Goal: Communication & Community: Ask a question

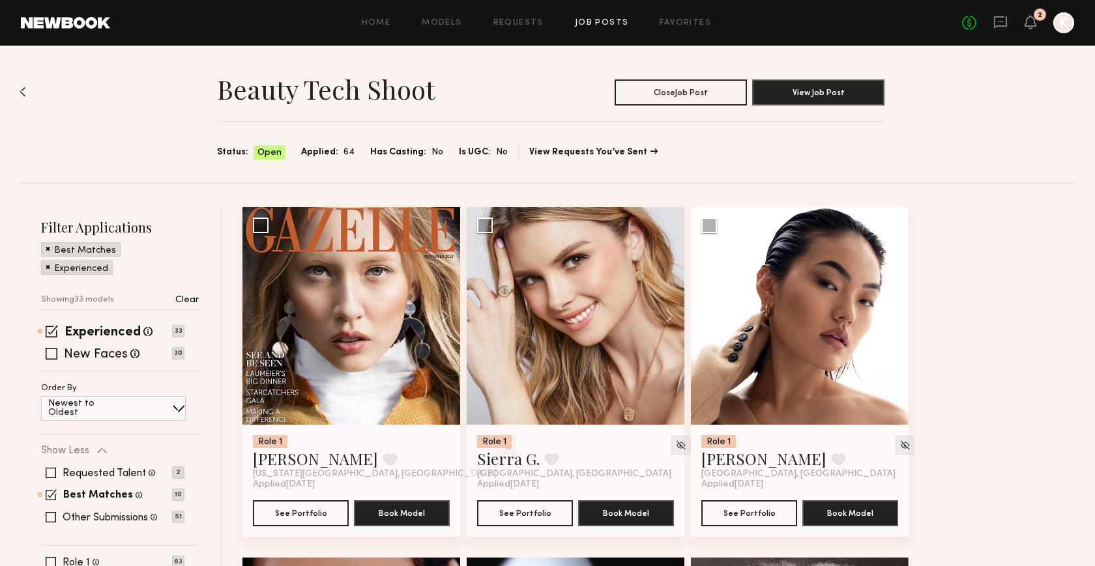
scroll to position [1214, 0]
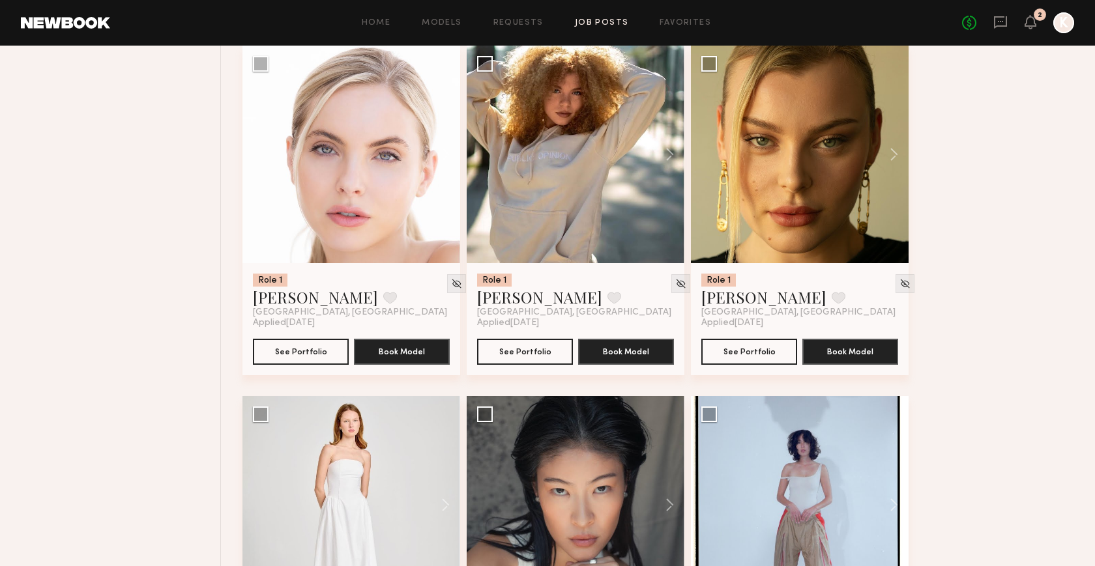
drag, startPoint x: 0, startPoint y: 0, endPoint x: 1037, endPoint y: 14, distance: 1037.1
click at [1037, 14] on div "2" at bounding box center [1040, 14] width 12 height 12
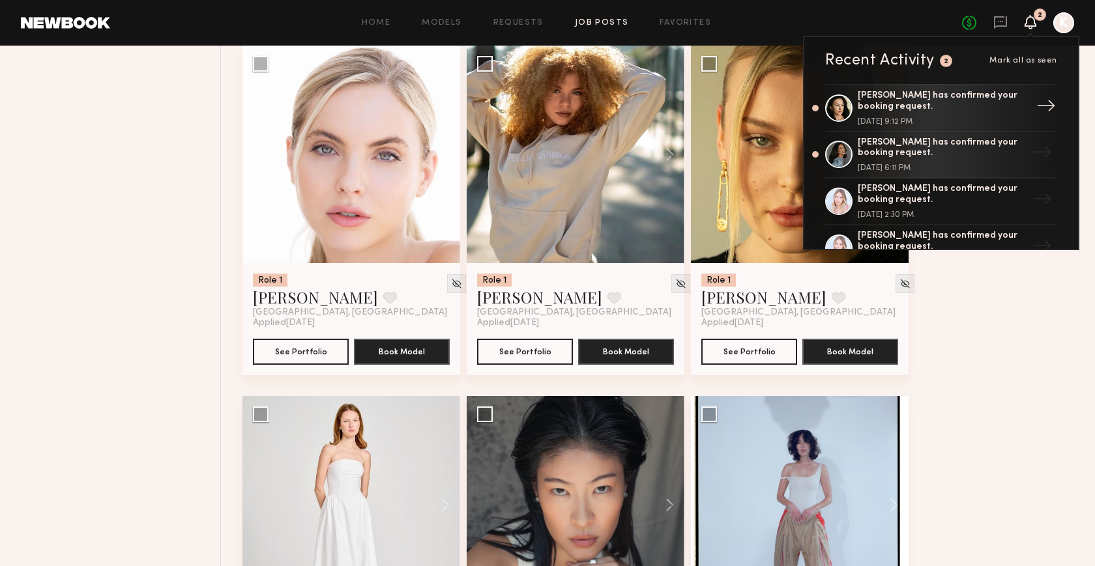
click at [976, 104] on div "Inga S. has confirmed your booking request." at bounding box center [942, 102] width 169 height 22
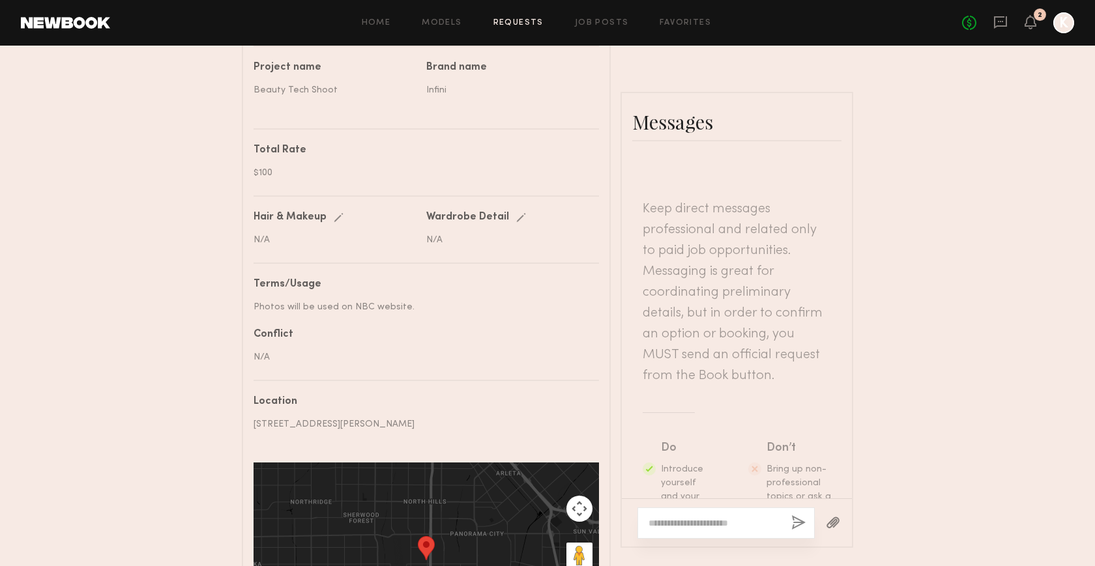
scroll to position [708, 0]
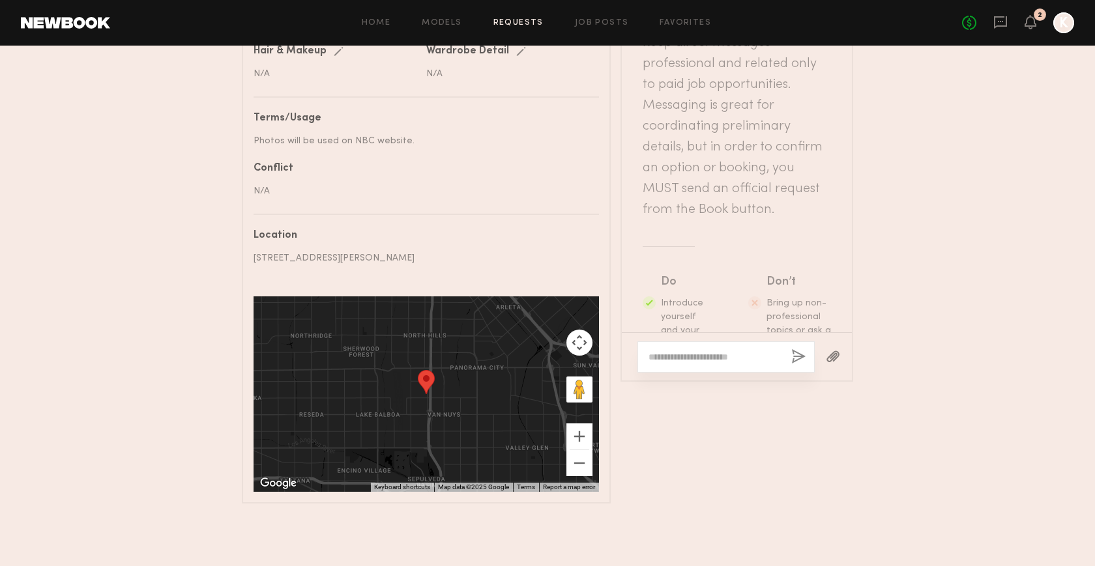
click at [722, 364] on div at bounding box center [725, 357] width 177 height 31
click at [720, 354] on textarea at bounding box center [715, 357] width 132 height 13
click at [681, 357] on textarea "**********" at bounding box center [716, 344] width 134 height 39
click at [757, 351] on textarea "**********" at bounding box center [716, 338] width 134 height 52
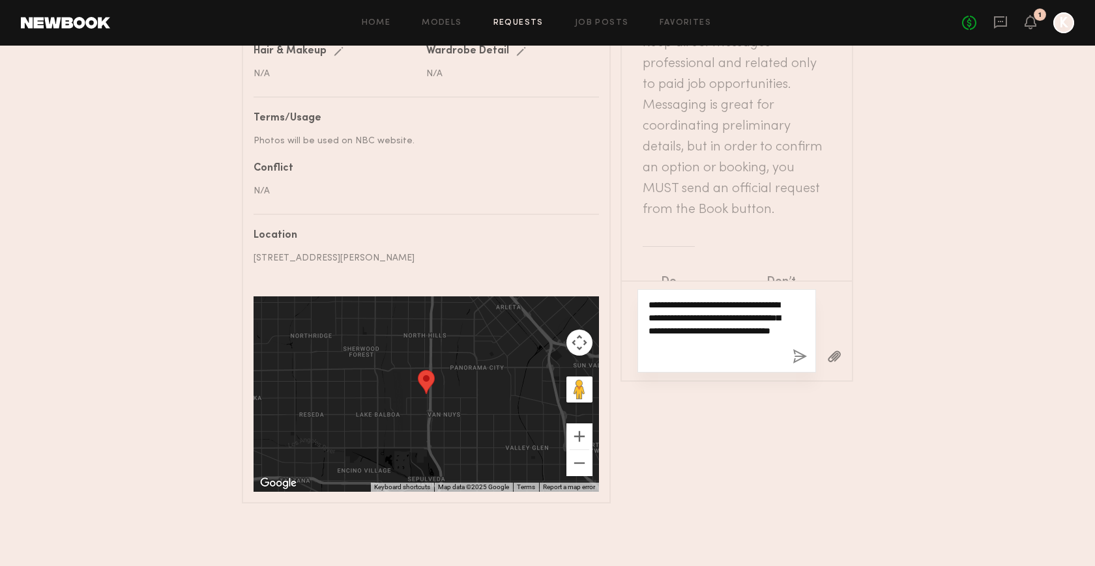
type textarea "**********"
click at [798, 353] on button "button" at bounding box center [800, 357] width 14 height 16
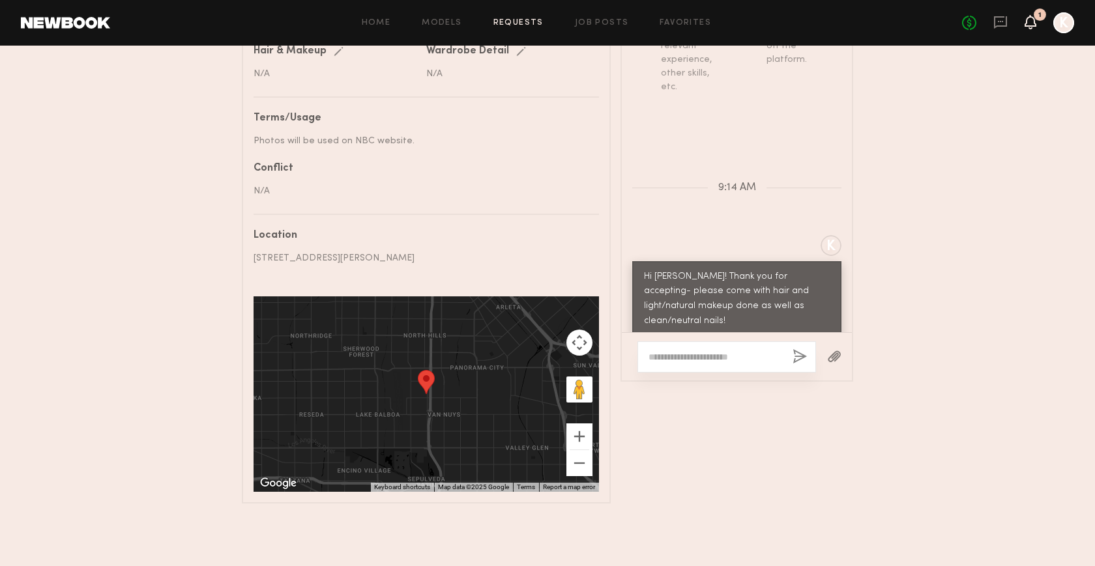
click at [1034, 19] on icon at bounding box center [1030, 21] width 10 height 9
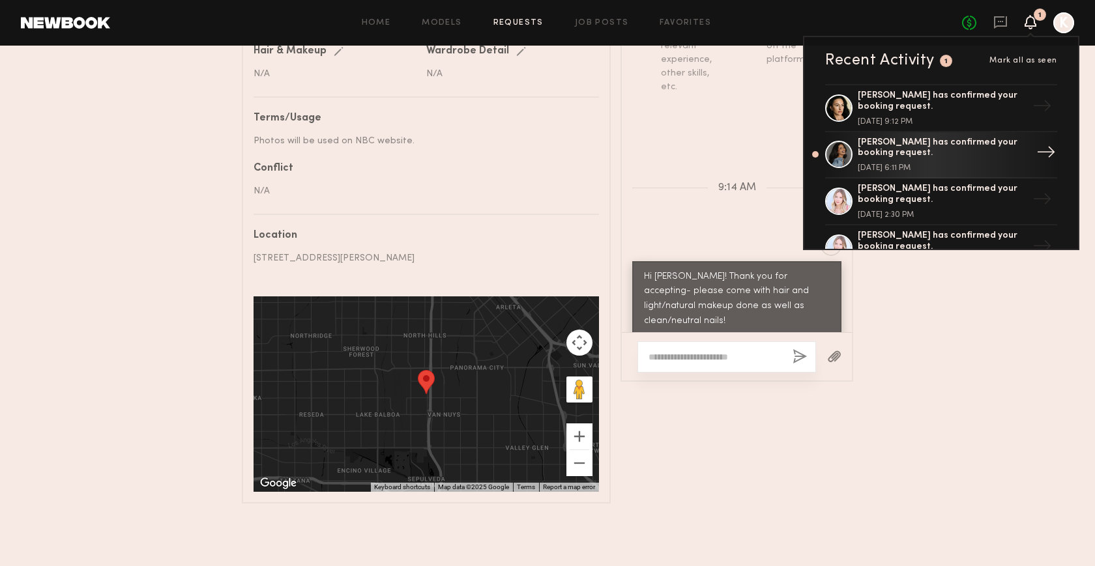
click at [940, 152] on div "Andrea P. has confirmed your booking request." at bounding box center [942, 149] width 169 height 22
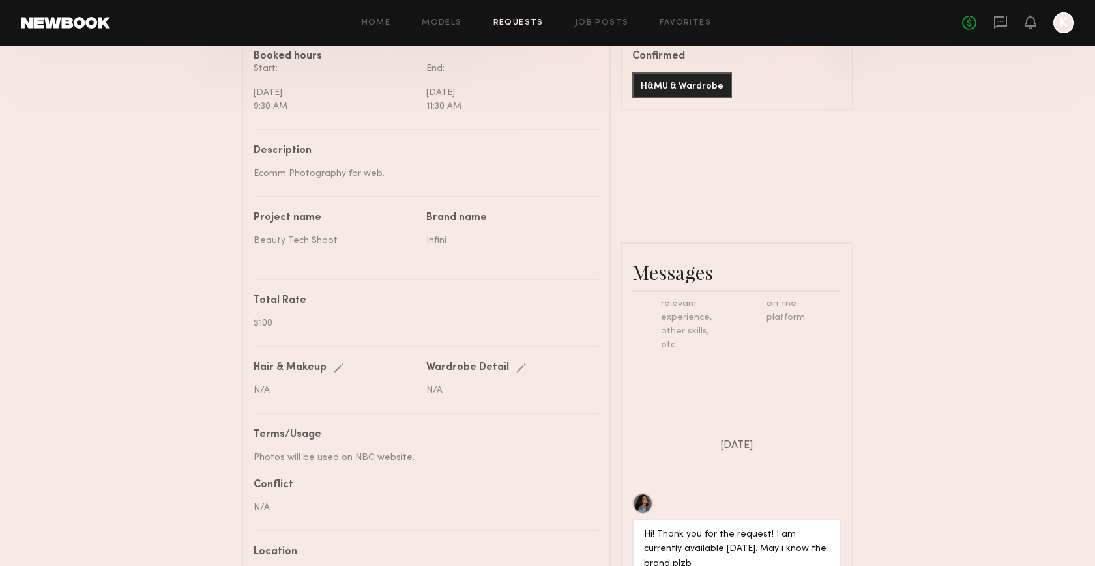
scroll to position [362, 0]
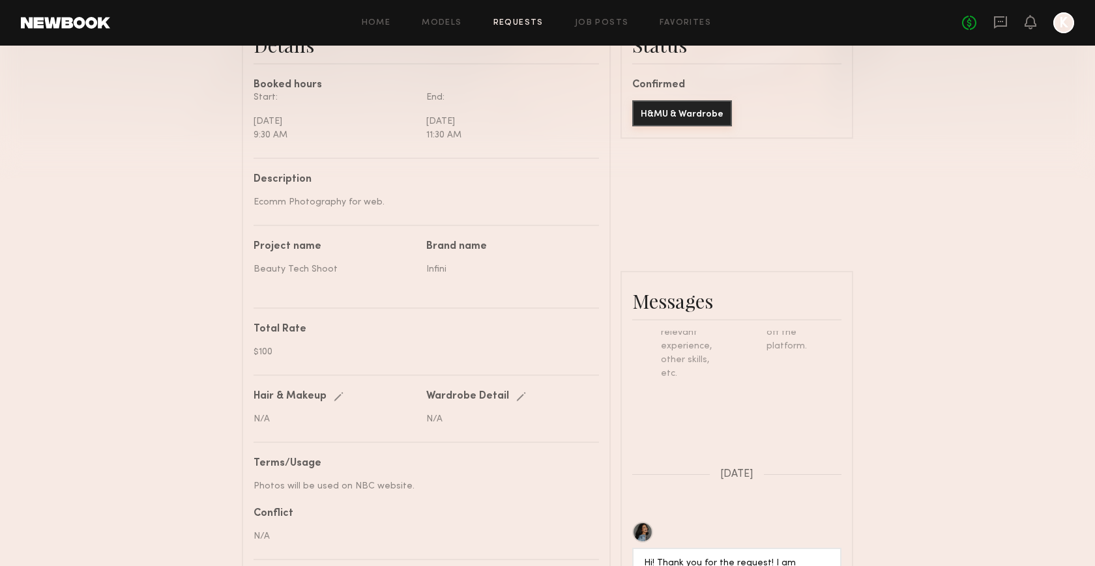
drag, startPoint x: 681, startPoint y: 112, endPoint x: 808, endPoint y: 255, distance: 190.7
click at [808, 255] on div "Details Booked hours Start: Thursday, August 14 9:30 AM End: Thursday, August 1…" at bounding box center [547, 429] width 611 height 839
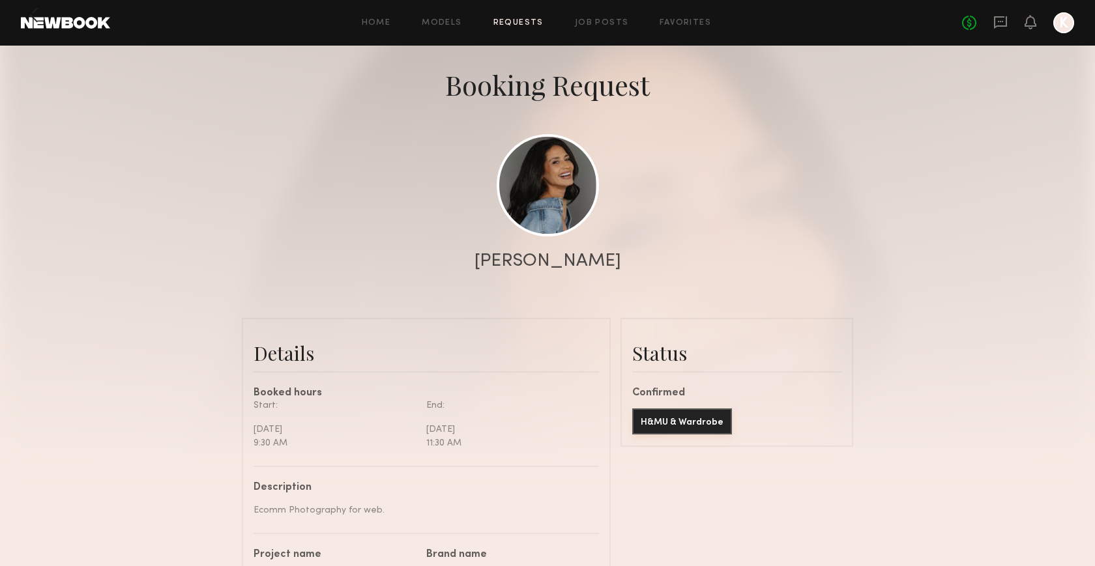
scroll to position [7, 0]
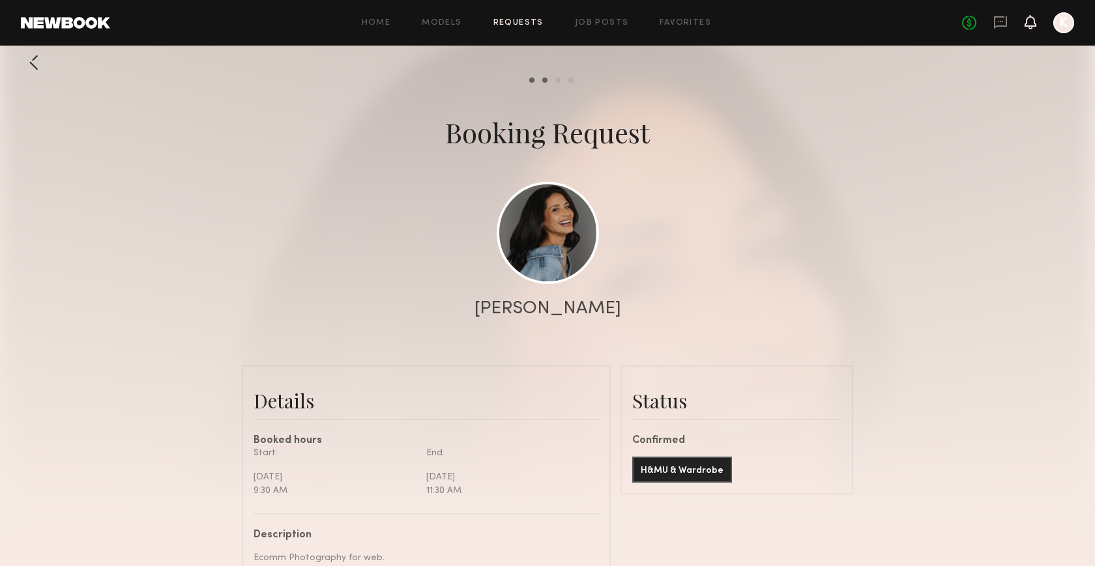
click at [1027, 18] on icon at bounding box center [1030, 21] width 10 height 9
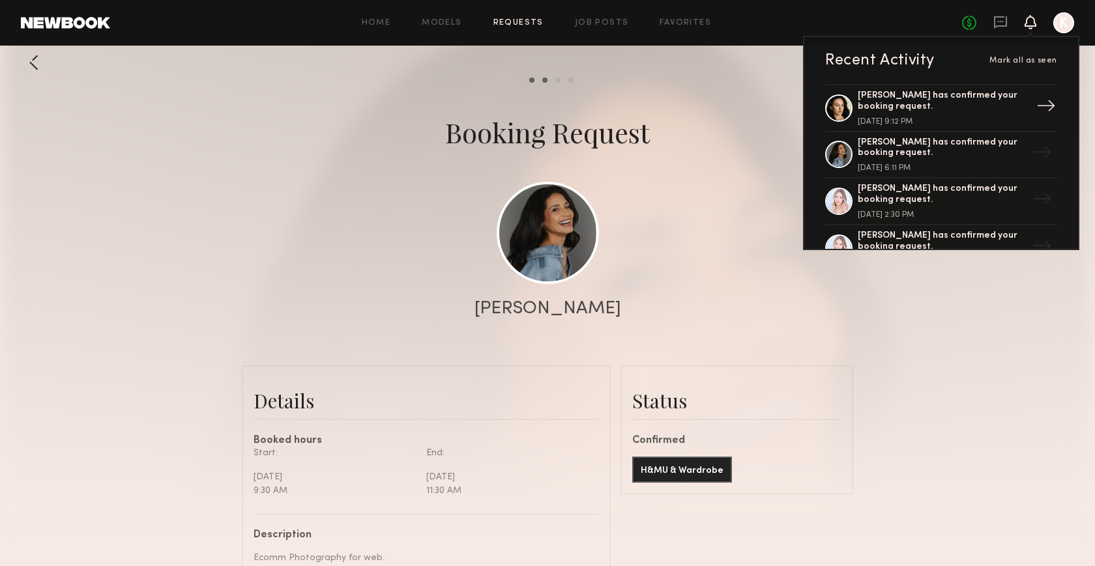
click at [963, 93] on div "Inga S. has confirmed your booking request." at bounding box center [942, 102] width 169 height 22
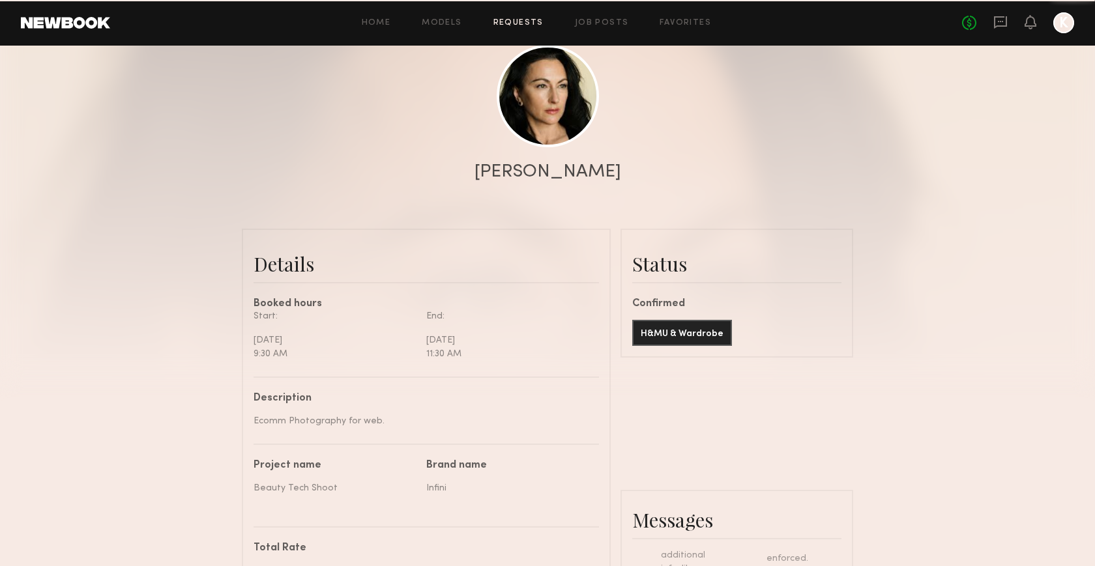
scroll to position [200, 0]
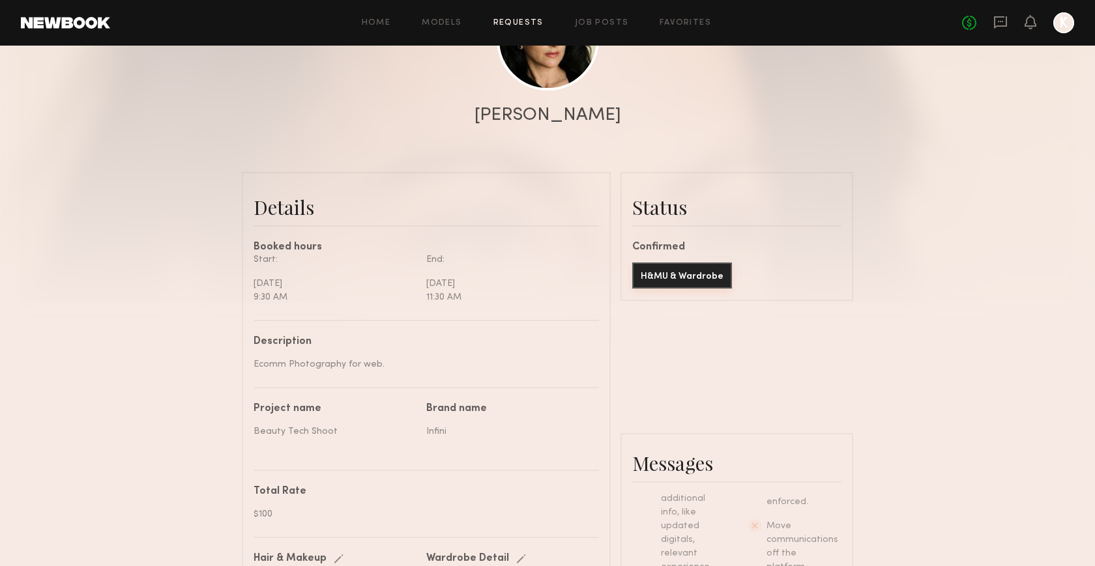
click at [699, 276] on button "H&MU & Wardrobe" at bounding box center [682, 276] width 100 height 26
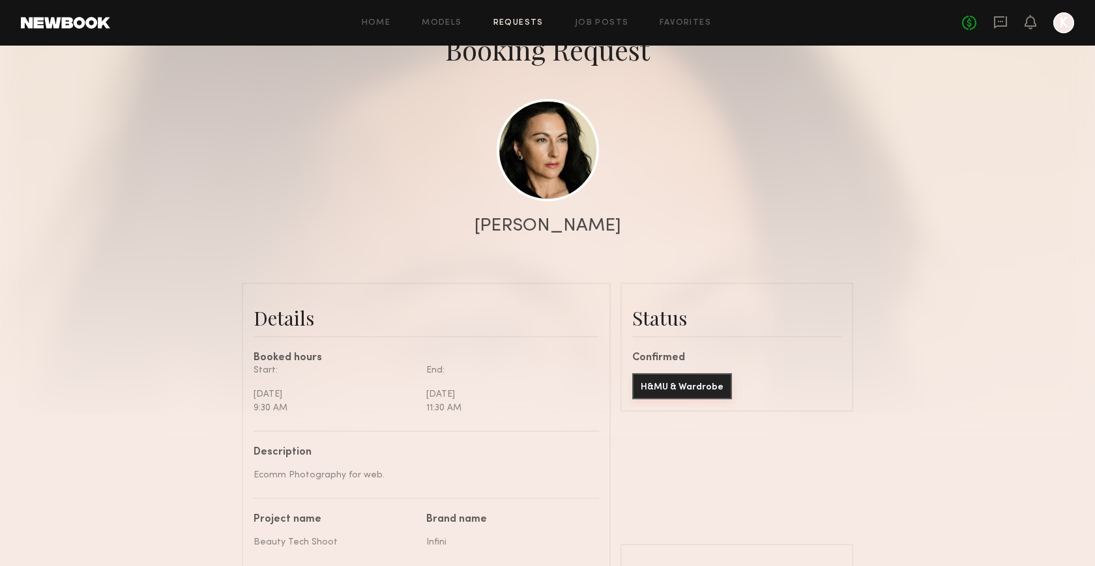
scroll to position [75, 0]
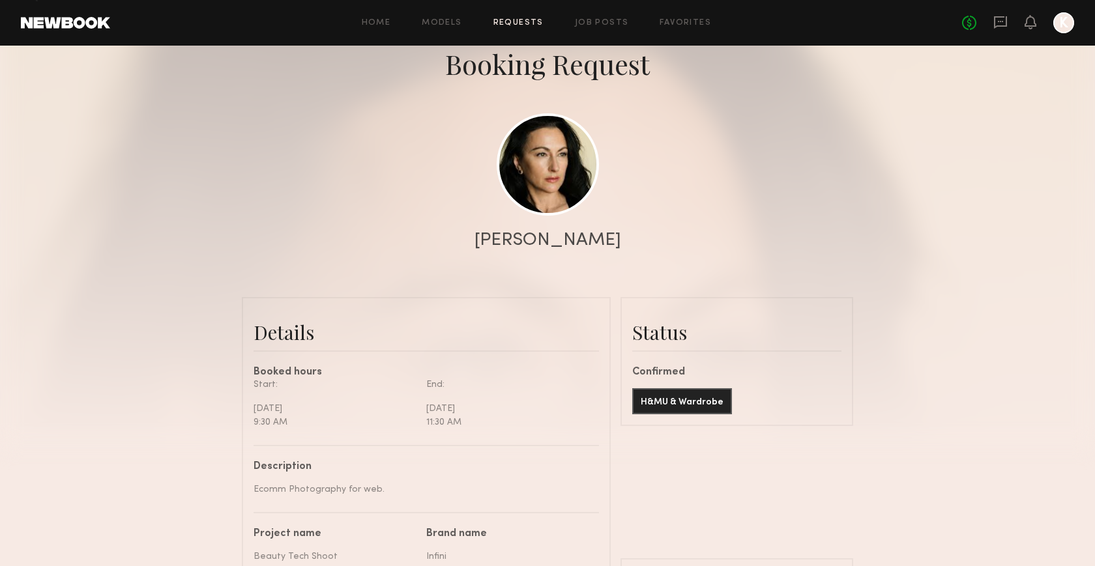
click at [1038, 10] on header "Home Models Requests Job Posts Favorites Sign Out No fees up to $5,000 K" at bounding box center [547, 23] width 1095 height 46
click at [1025, 24] on icon at bounding box center [1030, 21] width 10 height 9
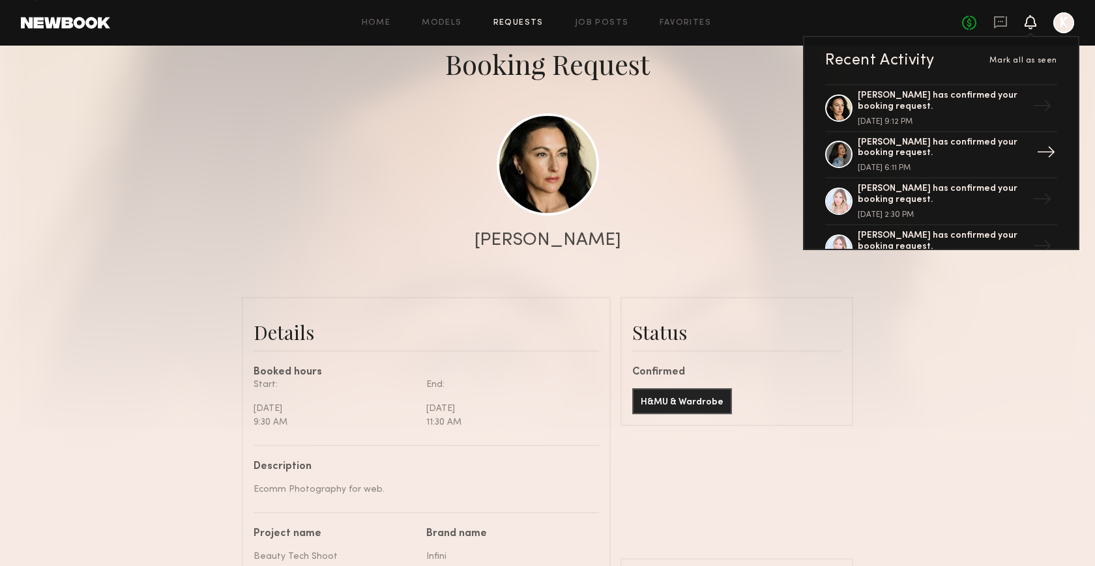
click at [1016, 143] on div "Andrea P. has confirmed your booking request." at bounding box center [942, 149] width 169 height 22
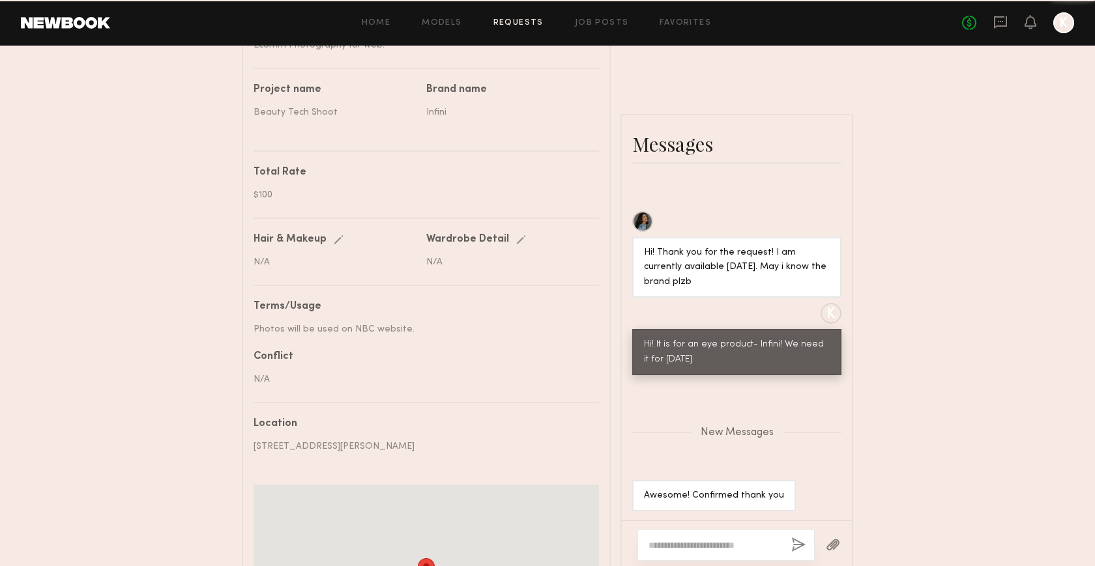
scroll to position [549, 0]
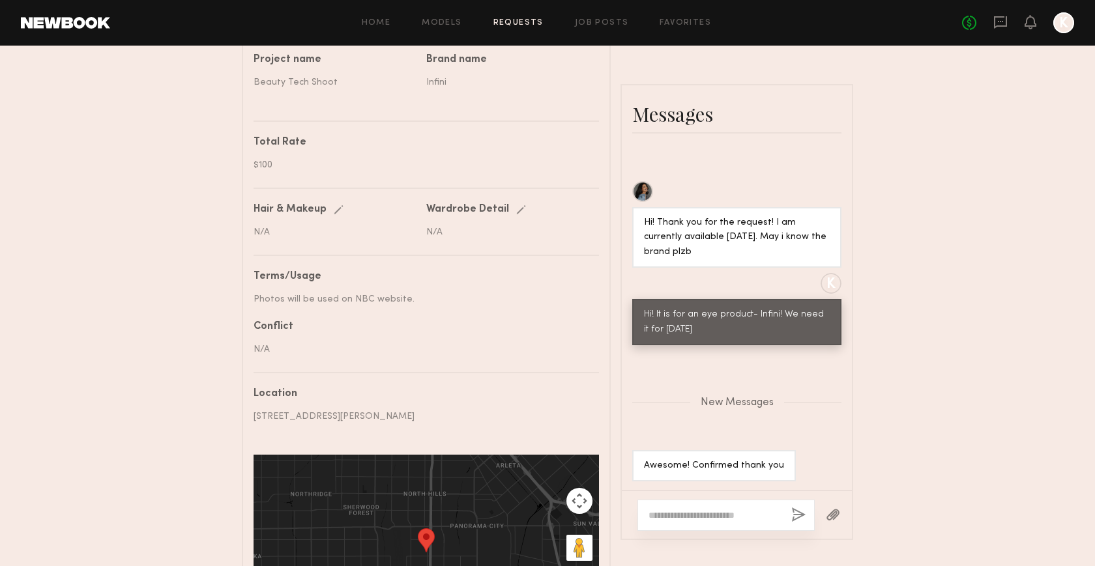
click at [702, 515] on textarea at bounding box center [715, 515] width 132 height 13
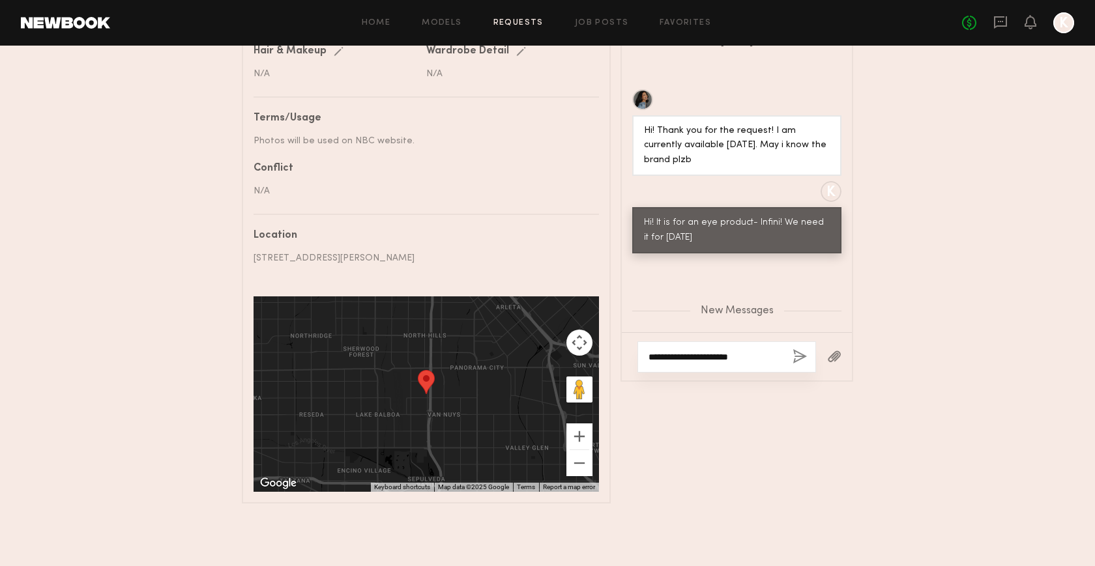
scroll to position [669, 0]
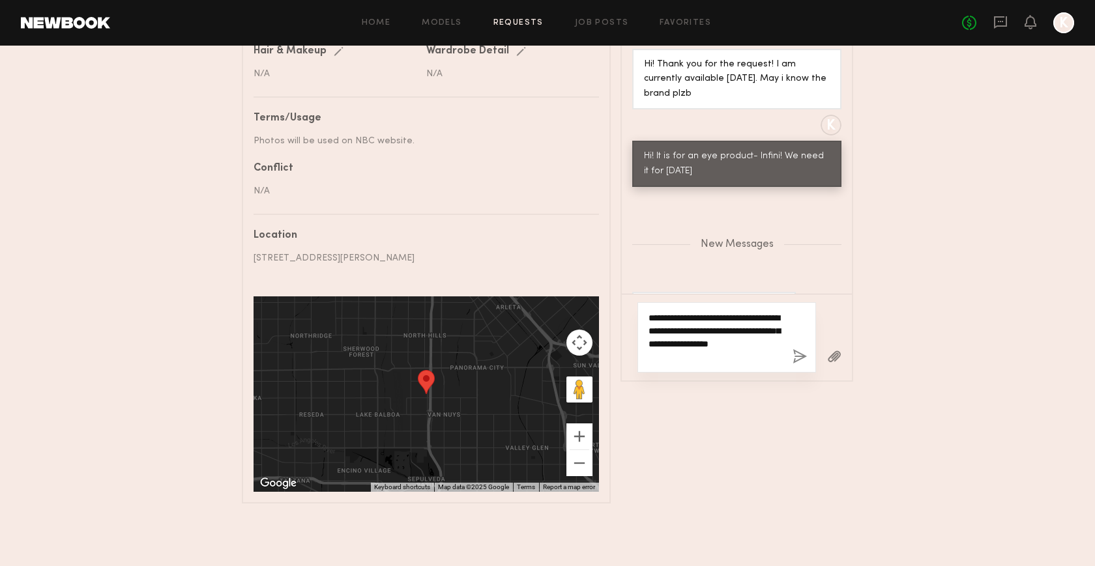
type textarea "**********"
click at [802, 353] on button "button" at bounding box center [800, 357] width 14 height 16
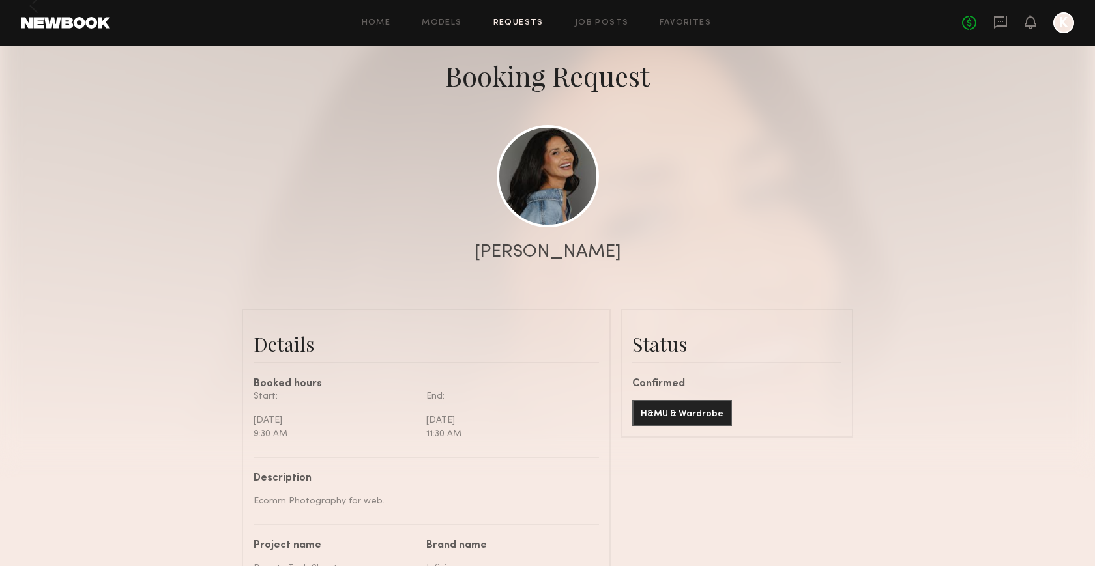
scroll to position [0, 0]
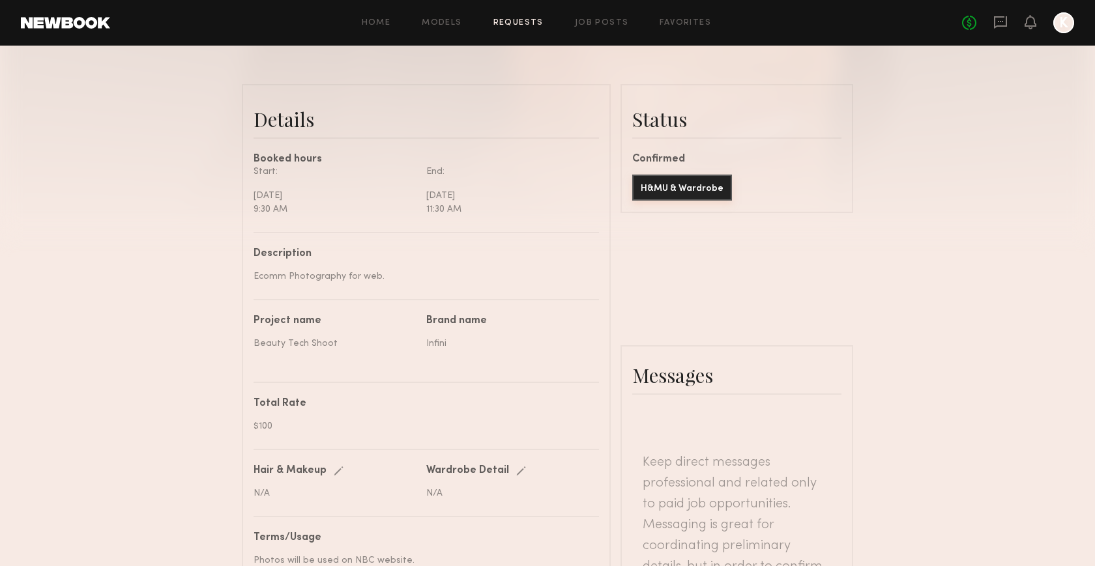
click at [681, 184] on button "H&MU & Wardrobe" at bounding box center [682, 188] width 100 height 26
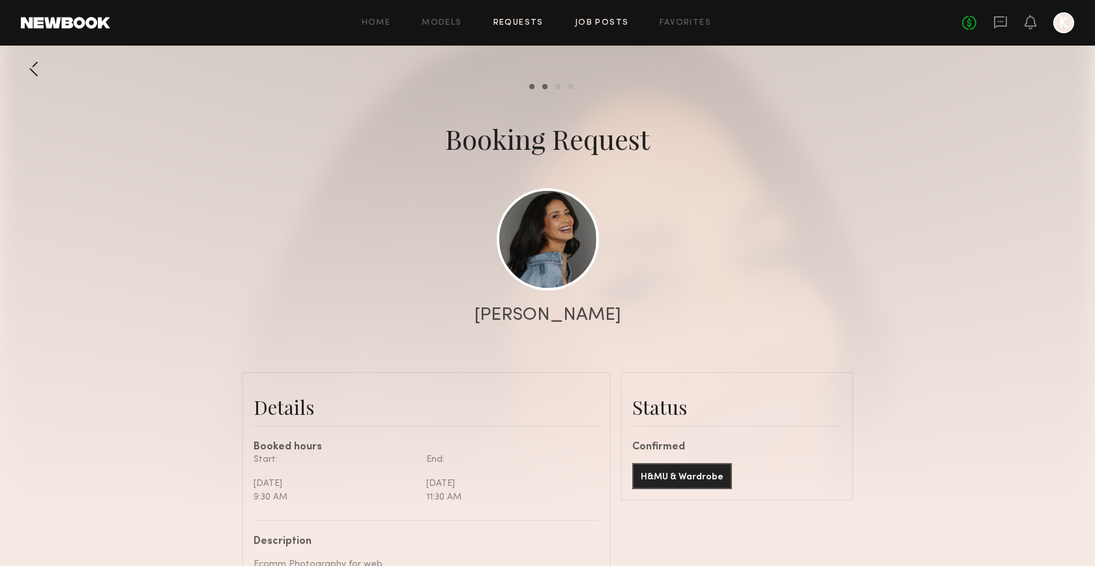
click at [607, 24] on link "Job Posts" at bounding box center [602, 23] width 54 height 8
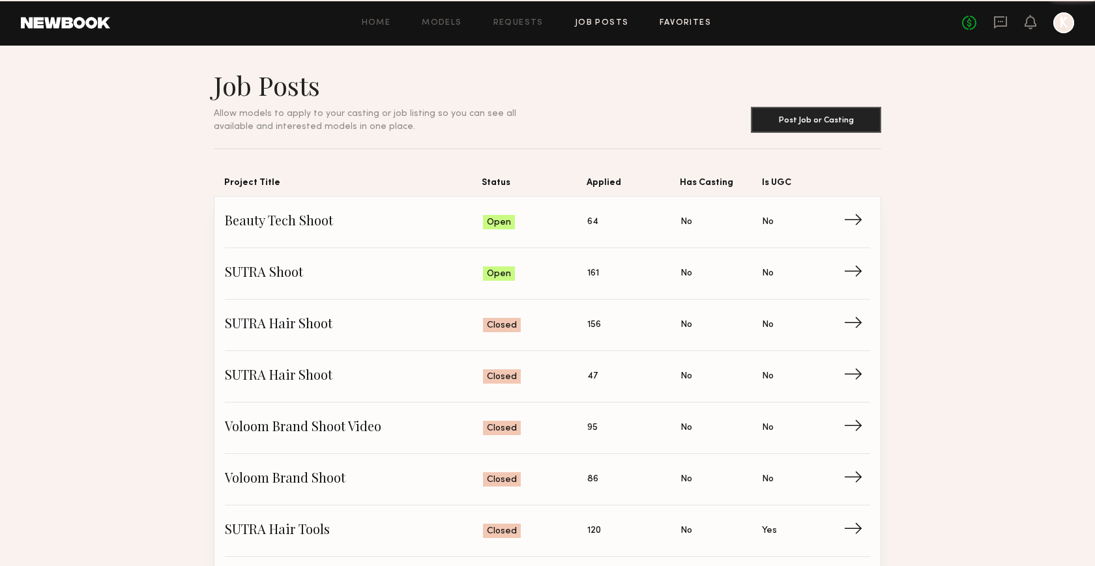
click at [686, 23] on link "Favorites" at bounding box center [685, 23] width 51 height 8
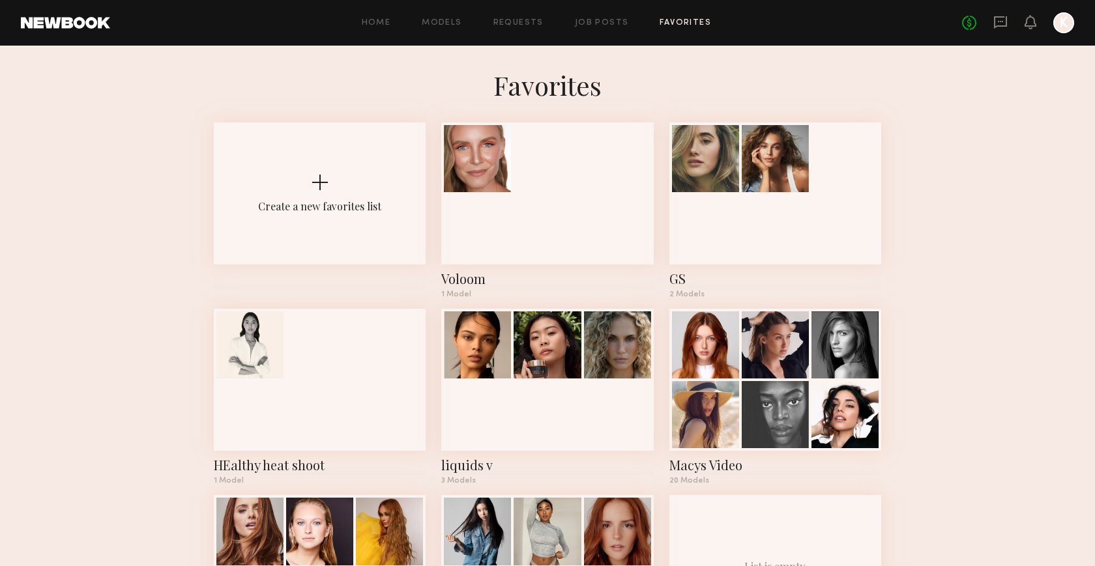
click at [991, 27] on div "No fees up to $5,000 K" at bounding box center [1018, 22] width 112 height 21
click at [998, 21] on icon at bounding box center [1000, 21] width 5 height 1
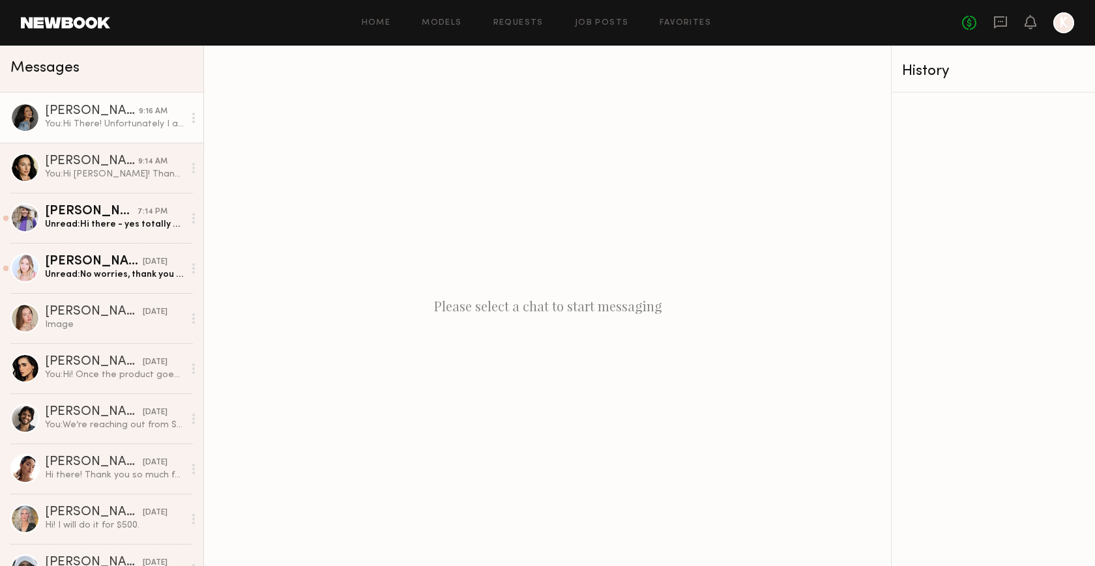
click at [100, 123] on div "You: Hi There! Unfortunately I already booked another model for Thursday as you…" at bounding box center [114, 124] width 139 height 12
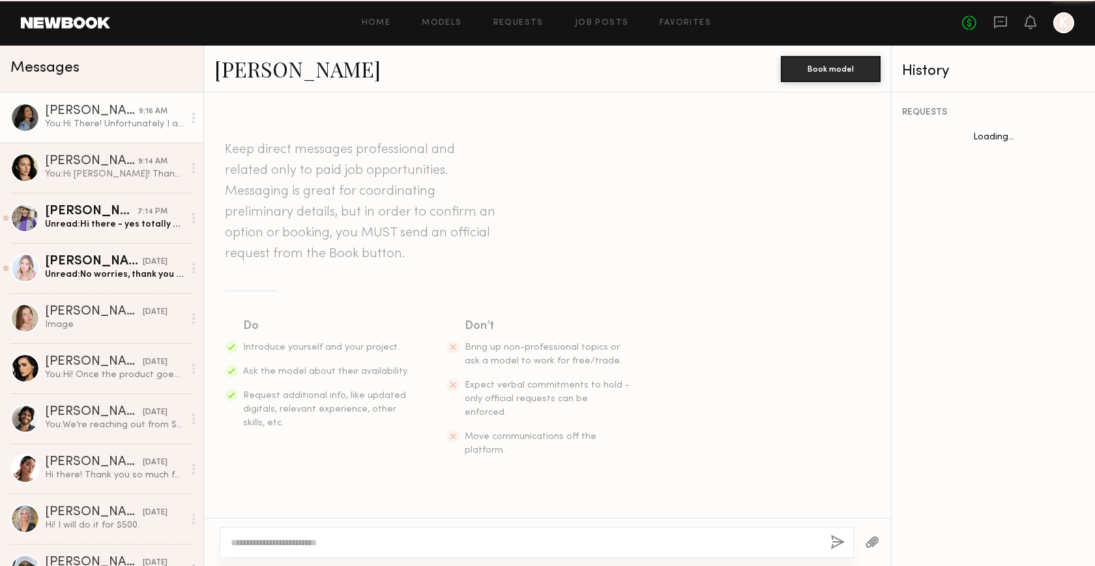
scroll to position [411, 0]
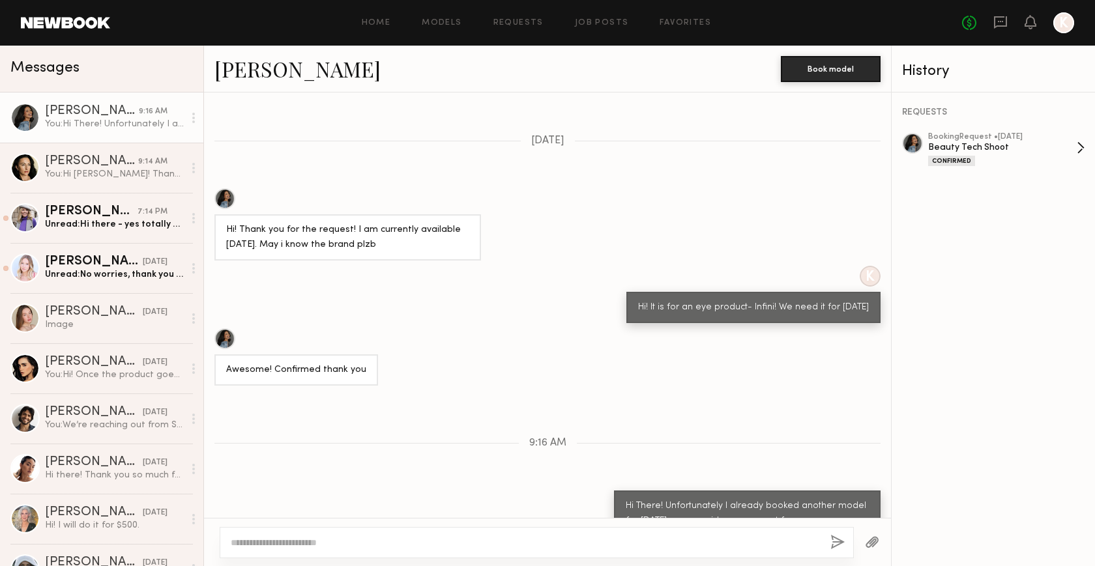
click at [972, 135] on div "booking Request • 08/12/2025" at bounding box center [1002, 137] width 149 height 8
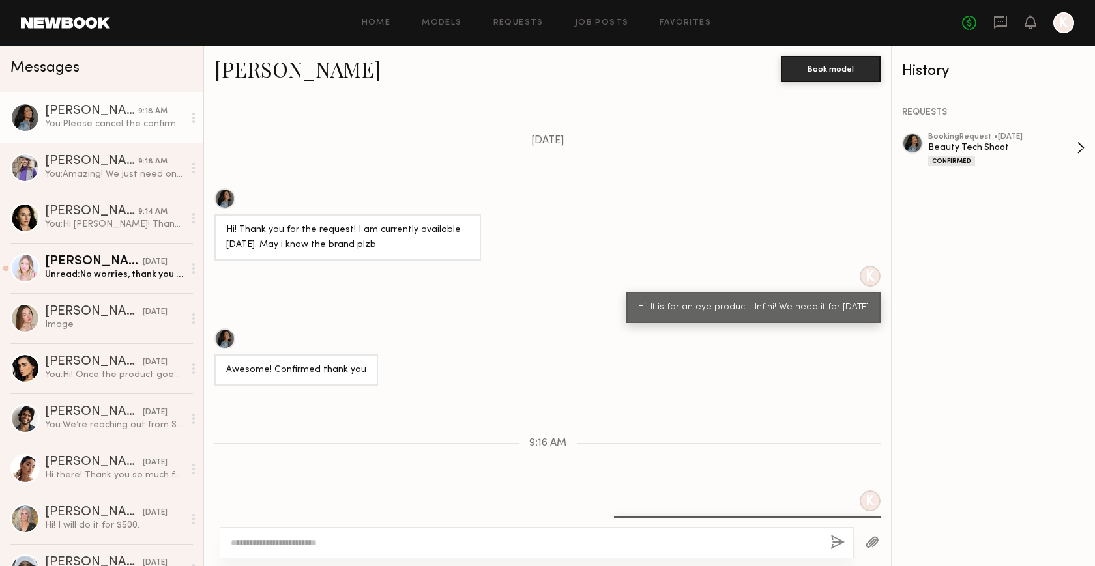
scroll to position [572, 0]
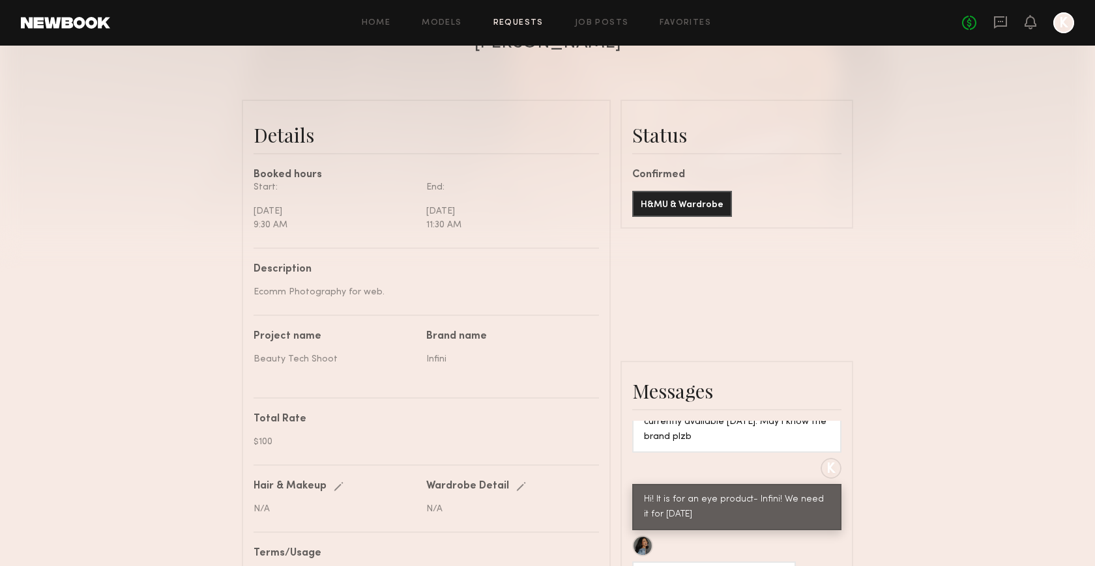
scroll to position [141, 0]
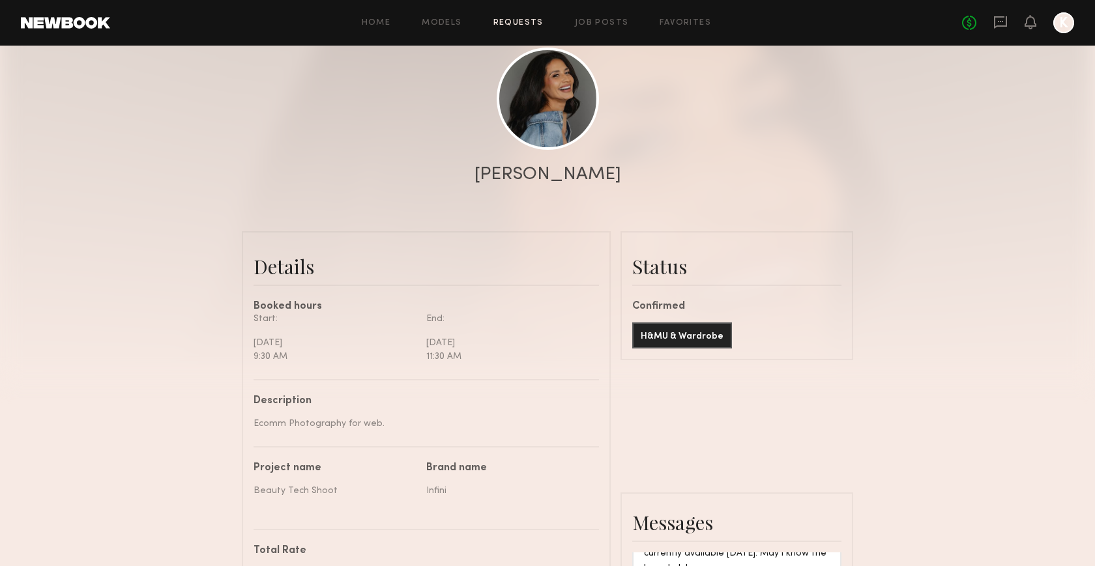
click at [562, 180] on div "[PERSON_NAME]" at bounding box center [547, 175] width 147 height 18
click at [668, 293] on div "Status Confirmed H&MU & Wardrobe" at bounding box center [736, 296] width 209 height 106
click at [668, 267] on div "Status" at bounding box center [736, 267] width 209 height 26
click at [1060, 29] on div at bounding box center [1063, 22] width 21 height 21
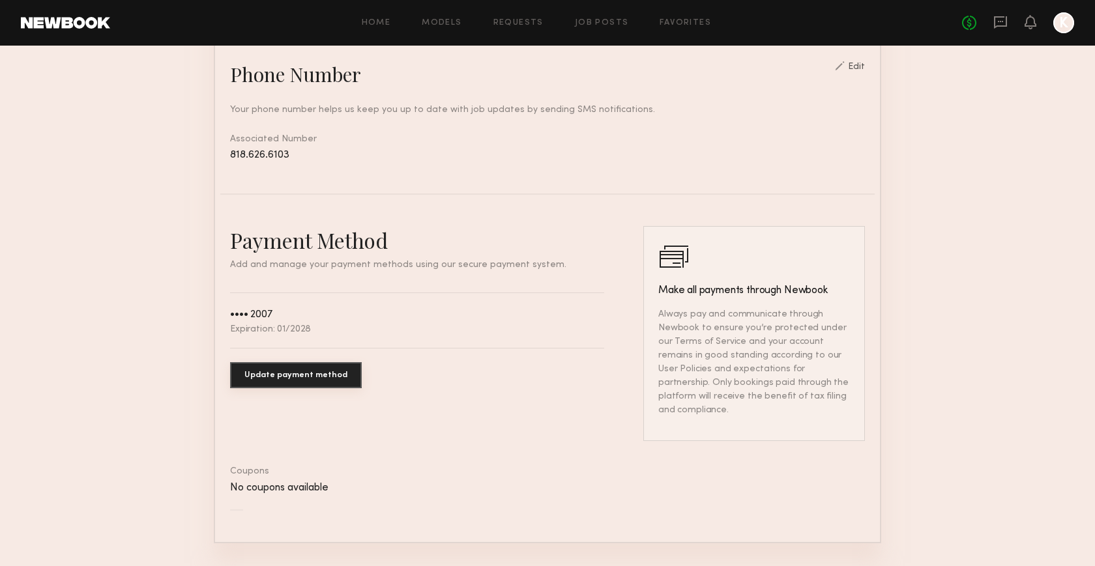
scroll to position [637, 0]
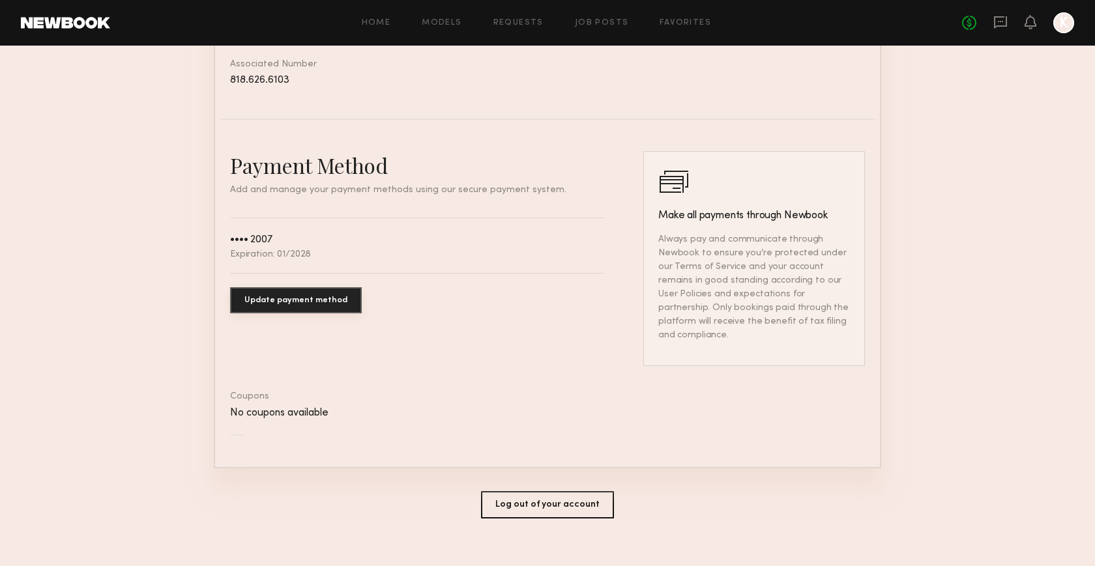
click at [612, 18] on div "Home Models Requests Job Posts Favorites Sign Out No fees up to $5,000 K" at bounding box center [592, 22] width 964 height 21
click at [612, 21] on link "Job Posts" at bounding box center [602, 23] width 54 height 8
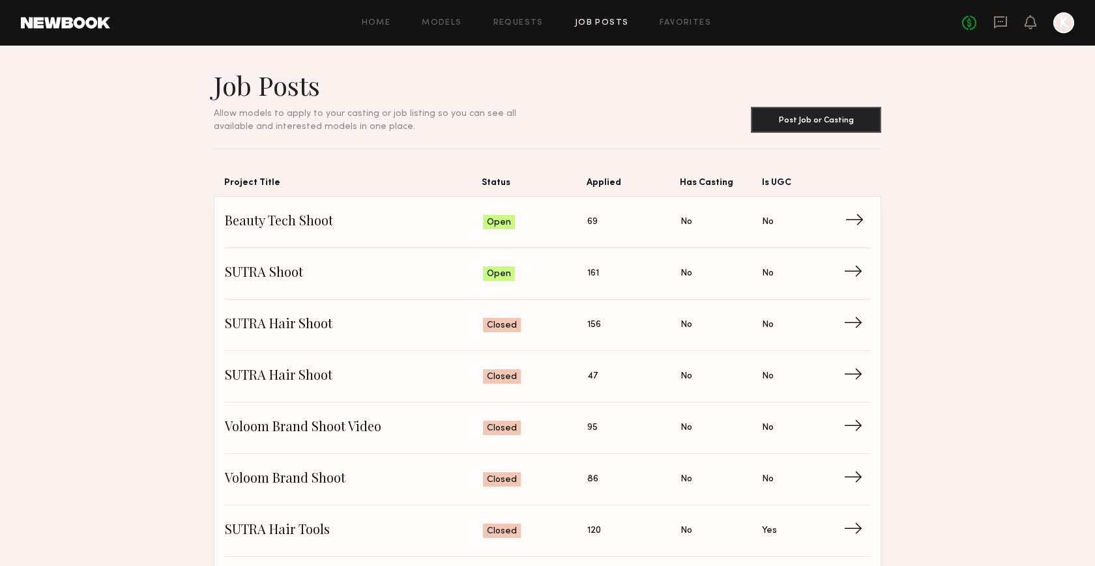
click at [674, 232] on link "Beauty Tech Shoot Status: Open Applied: 69 Has Casting: No Is UGC: No →" at bounding box center [547, 222] width 645 height 51
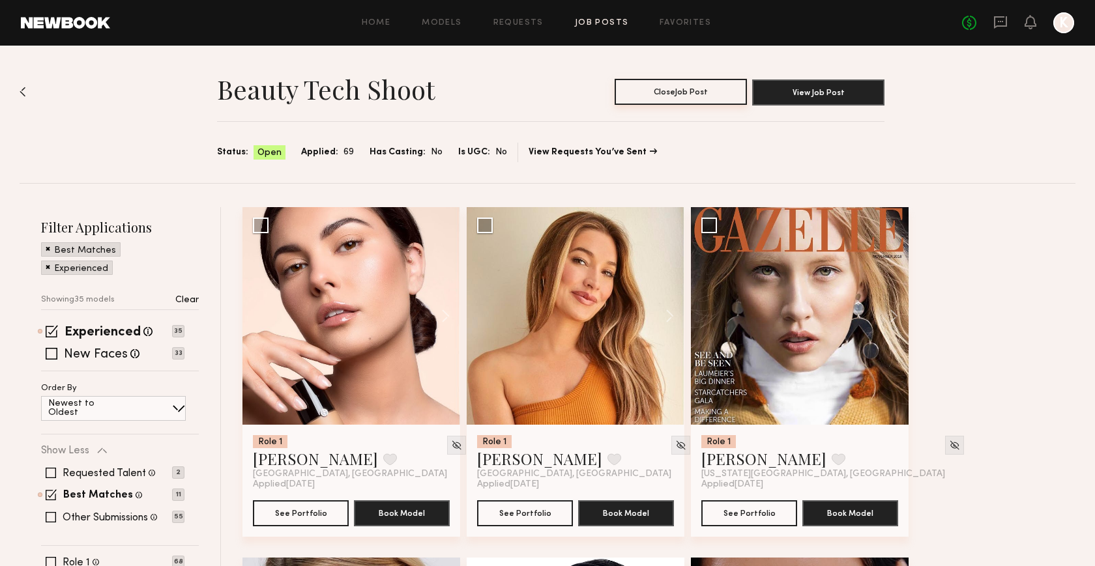
click at [703, 91] on button "Close Job Post" at bounding box center [681, 92] width 132 height 26
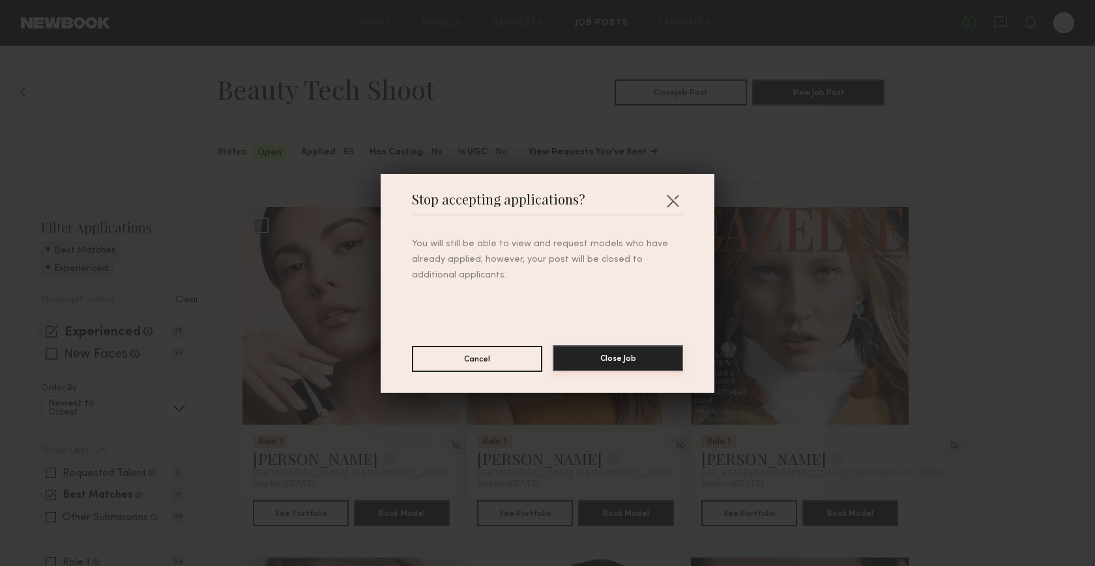
click at [619, 369] on button "Close Job" at bounding box center [618, 358] width 130 height 26
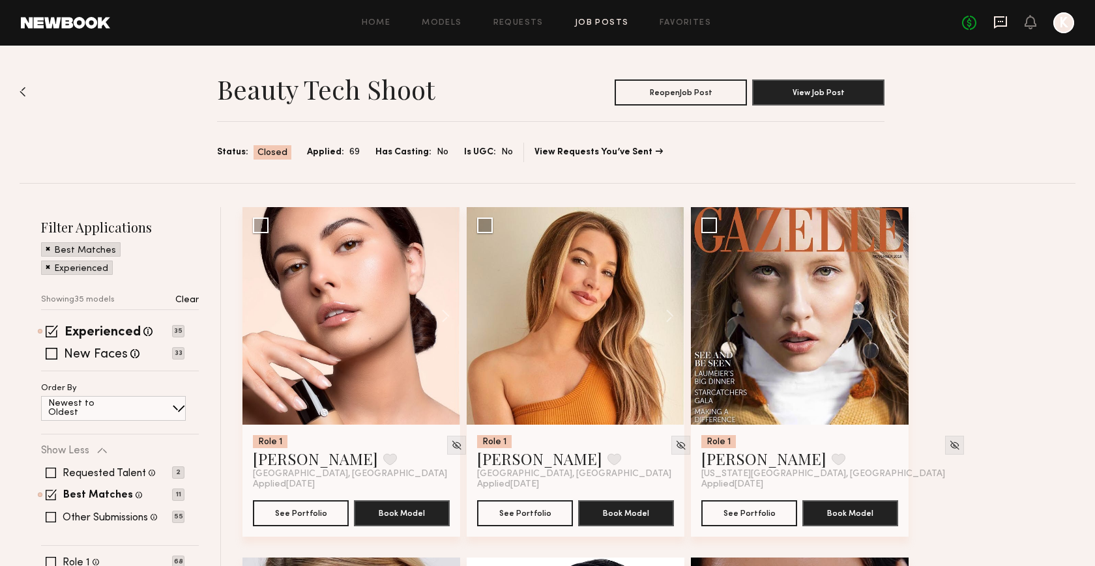
click at [1000, 22] on icon at bounding box center [1000, 21] width 5 height 1
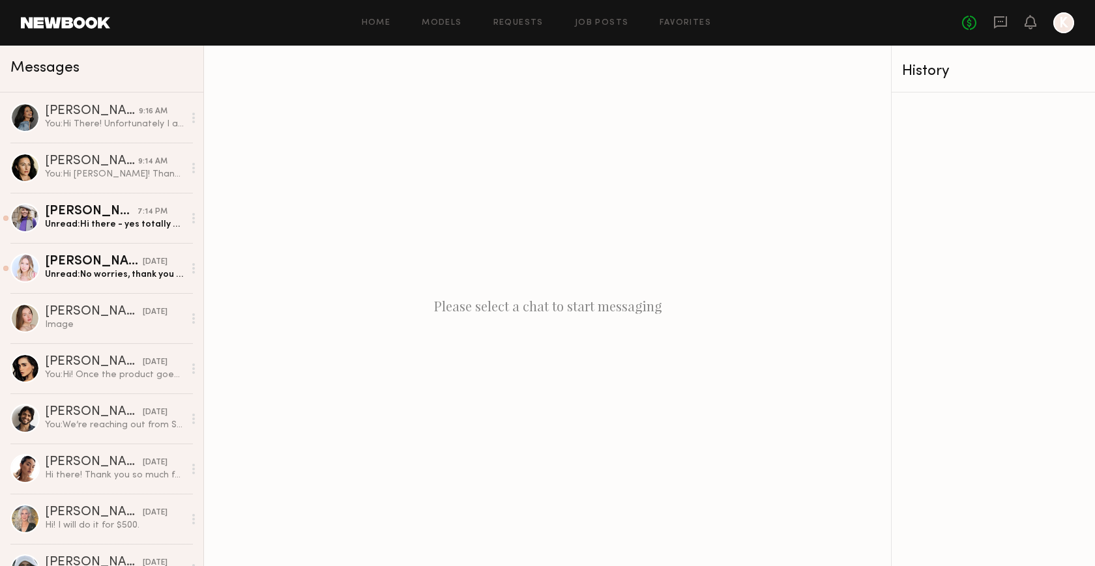
click at [1038, 17] on div "No fees up to $5,000 K" at bounding box center [1018, 22] width 112 height 21
click at [128, 250] on link "Natalie C. yesterday Unread: No worries, thank you for letting me know :) Looki…" at bounding box center [101, 268] width 203 height 50
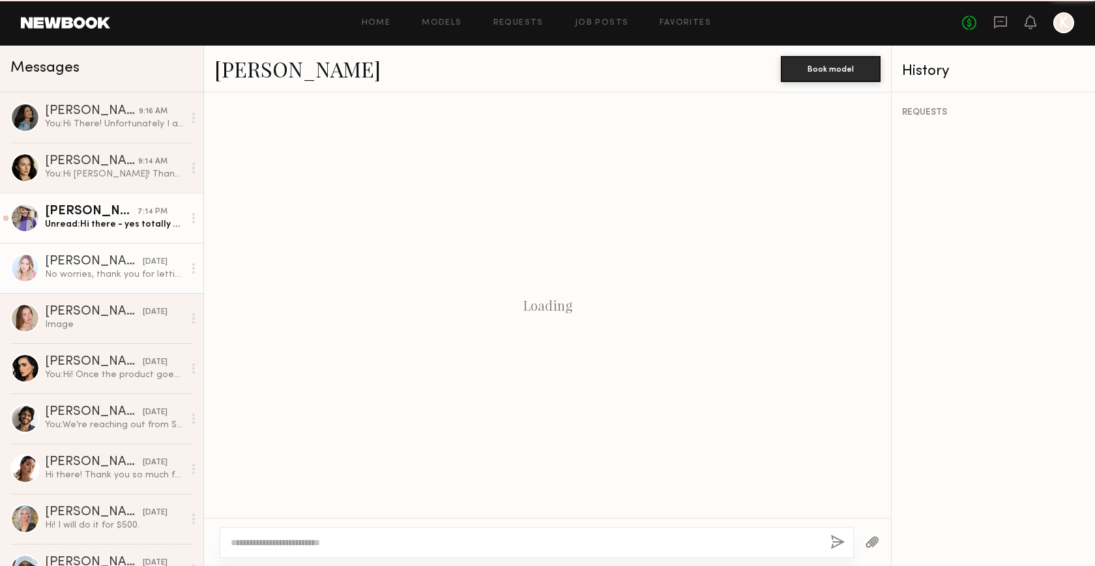
scroll to position [186, 0]
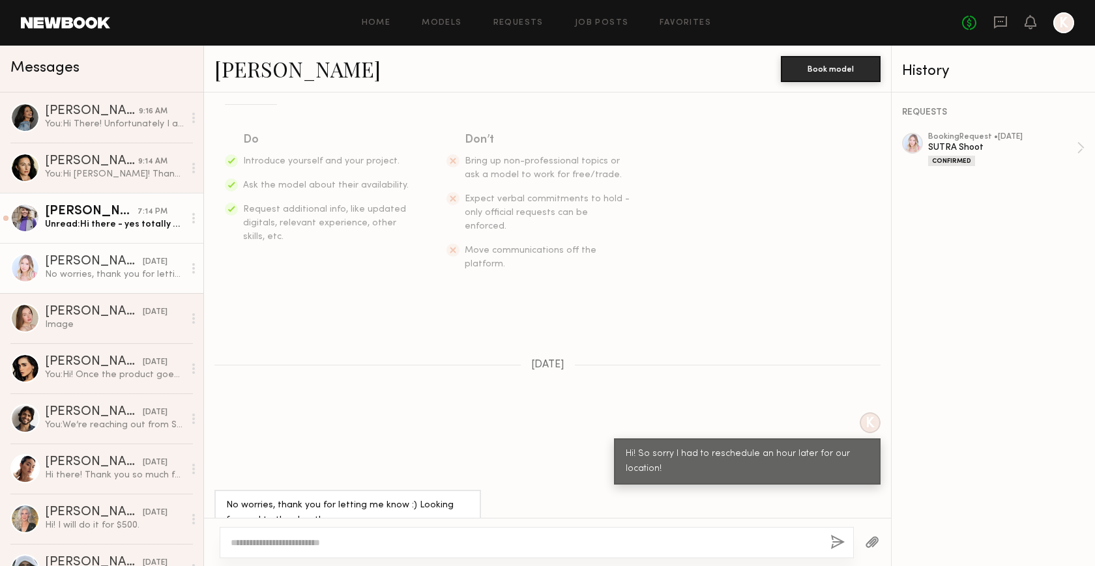
click at [127, 215] on div "[PERSON_NAME]" at bounding box center [91, 211] width 93 height 13
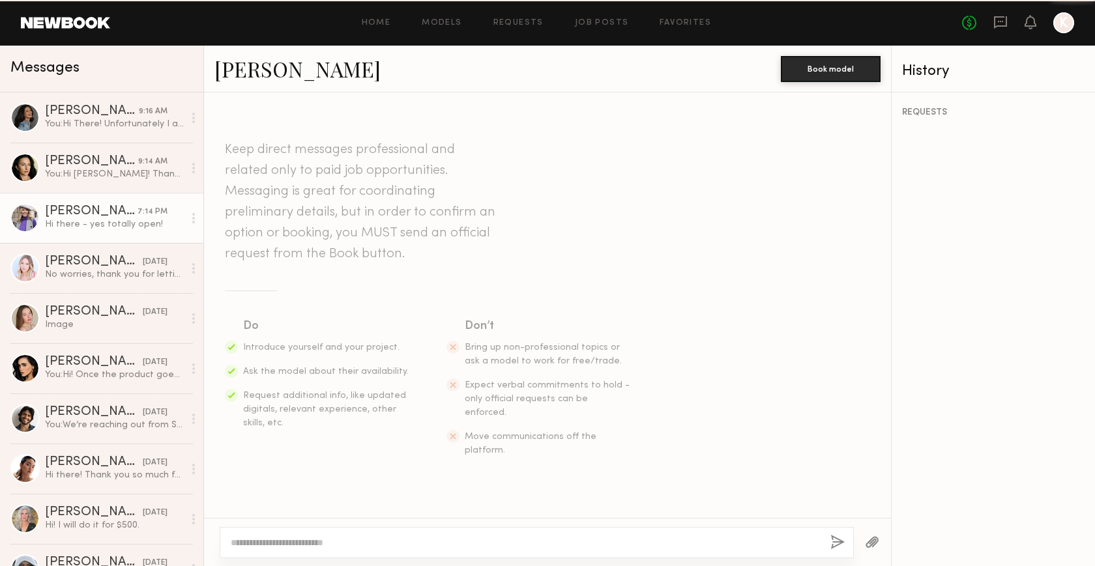
scroll to position [594, 0]
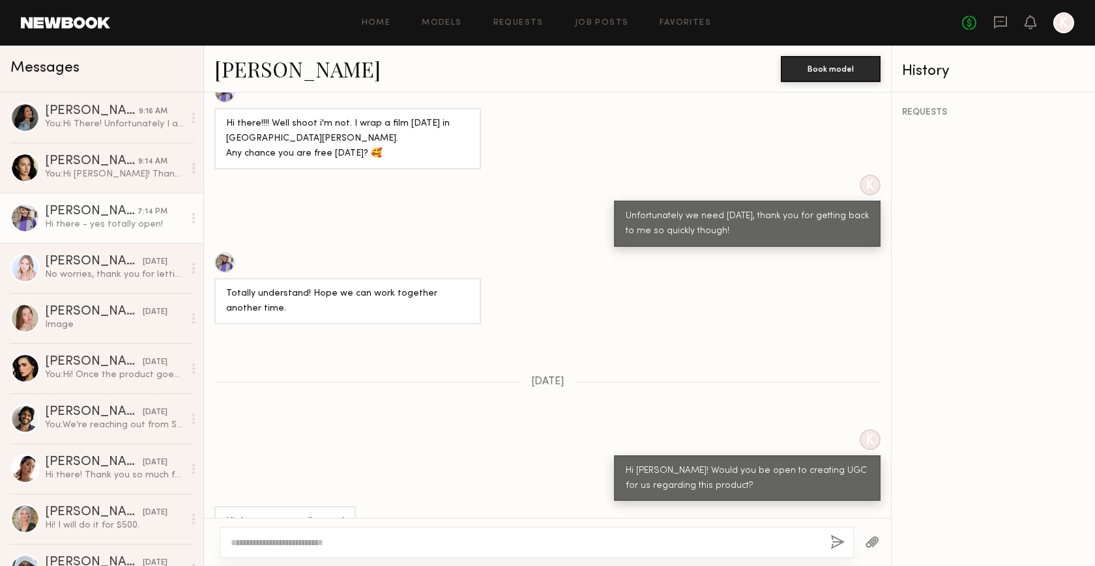
click at [377, 538] on textarea at bounding box center [525, 542] width 589 height 13
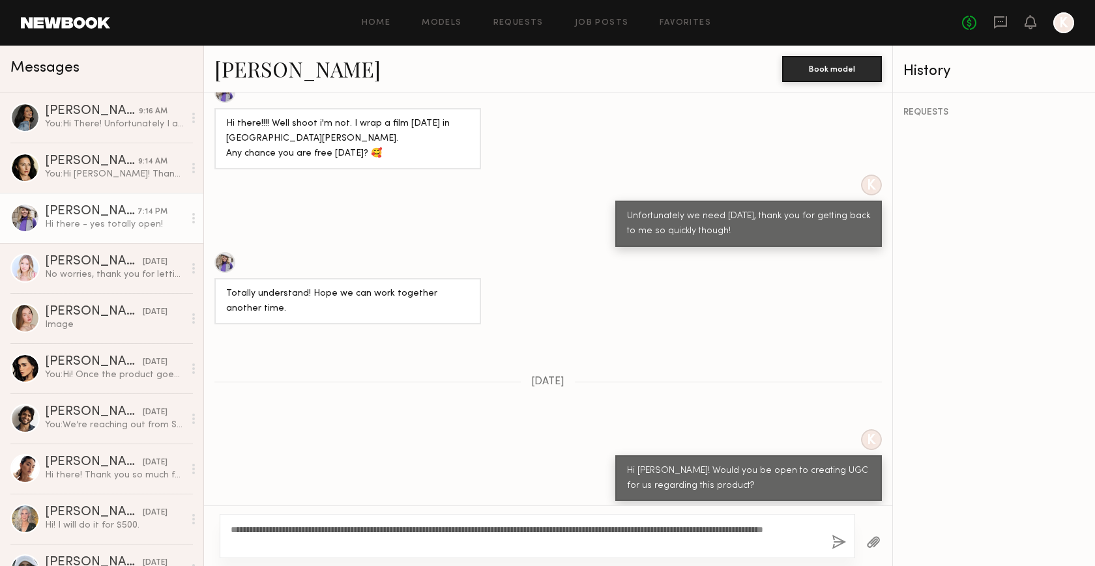
type textarea "**********"
click at [839, 539] on button "button" at bounding box center [839, 543] width 14 height 16
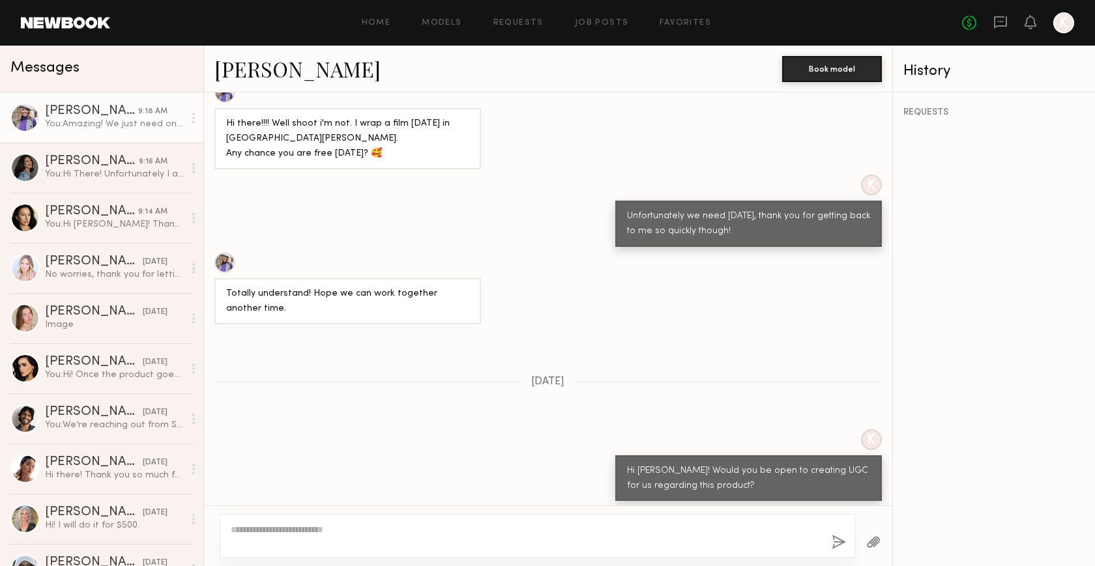
scroll to position [885, 0]
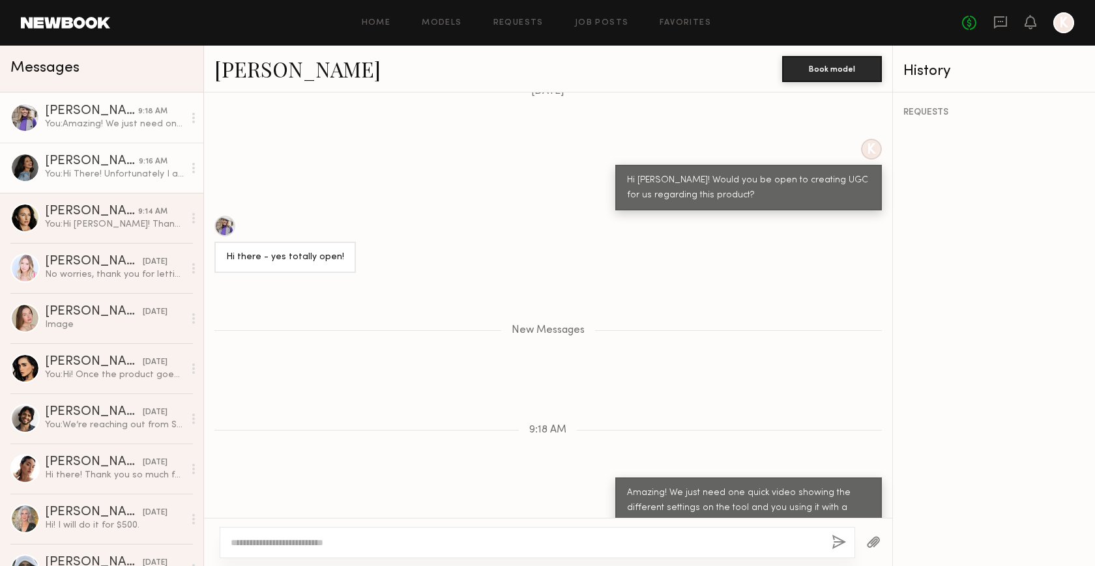
click at [115, 173] on div "You: Hi There! Unfortunately I already booked another model for Thursday as you…" at bounding box center [114, 174] width 139 height 12
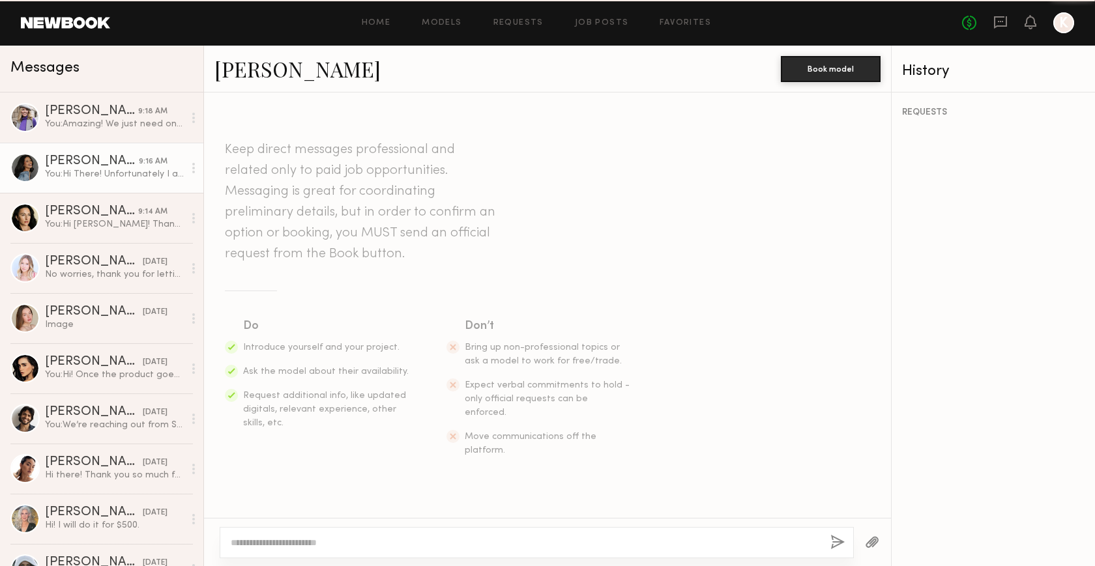
scroll to position [411, 0]
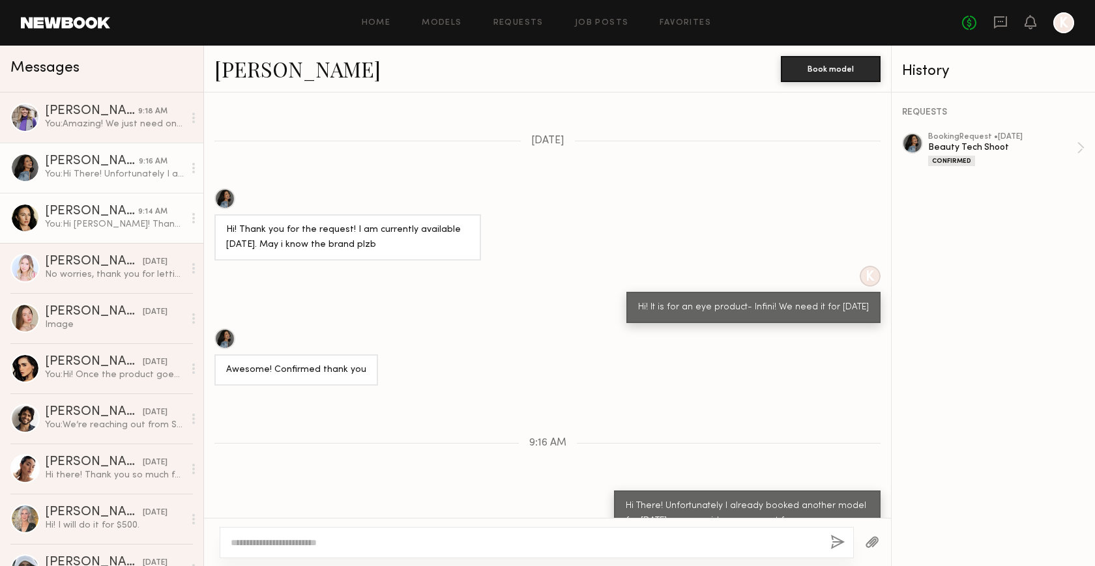
click at [98, 224] on div "You: Hi Inga! Thank you for accepting- please come with hair and light/natural …" at bounding box center [114, 224] width 139 height 12
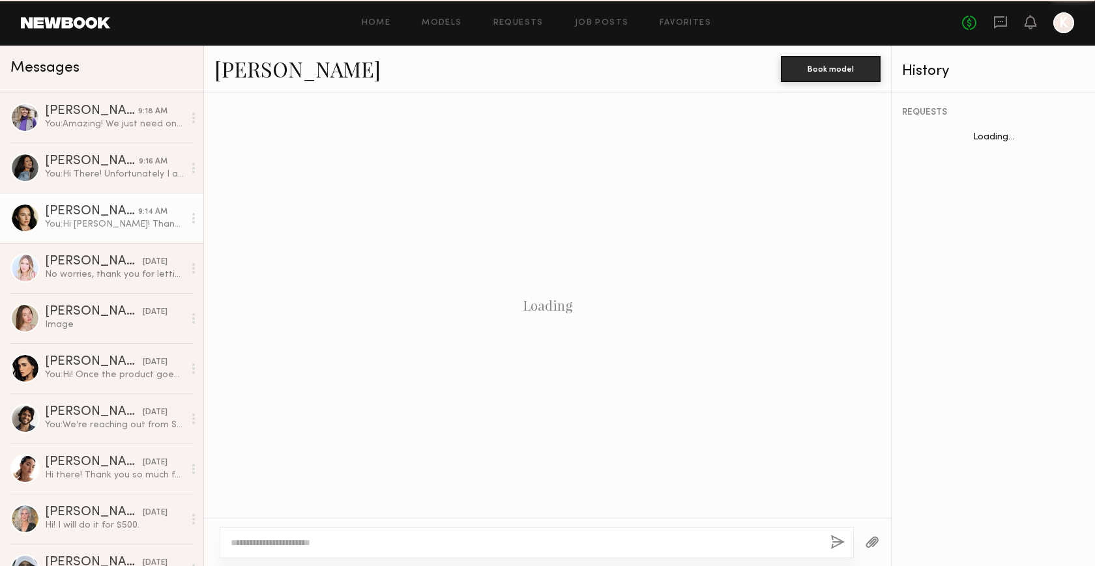
scroll to position [151, 0]
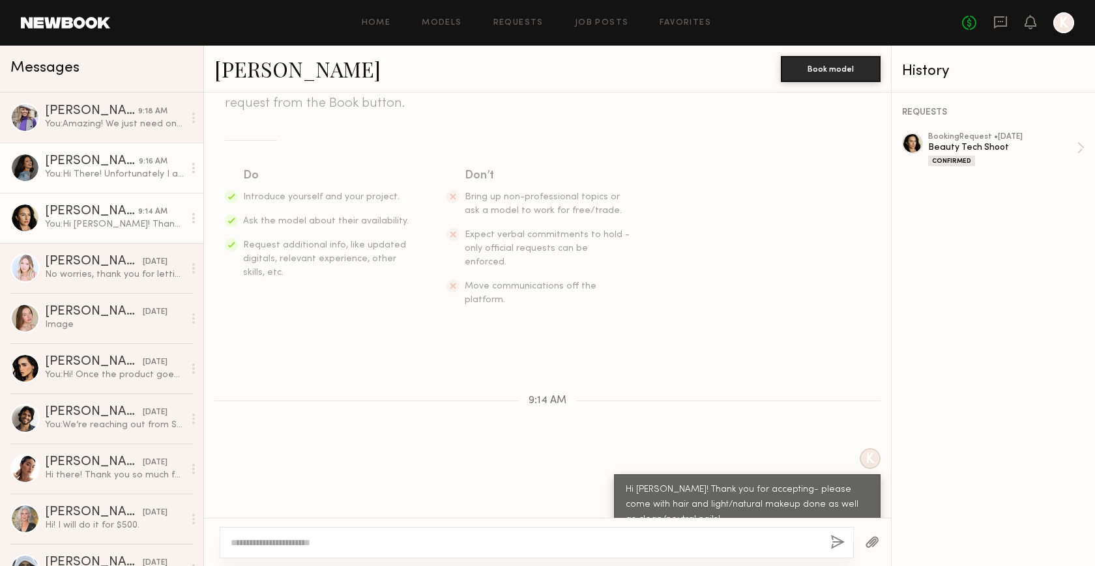
click at [96, 172] on div "You: Hi There! Unfortunately I already booked another model for Thursday as you…" at bounding box center [114, 174] width 139 height 12
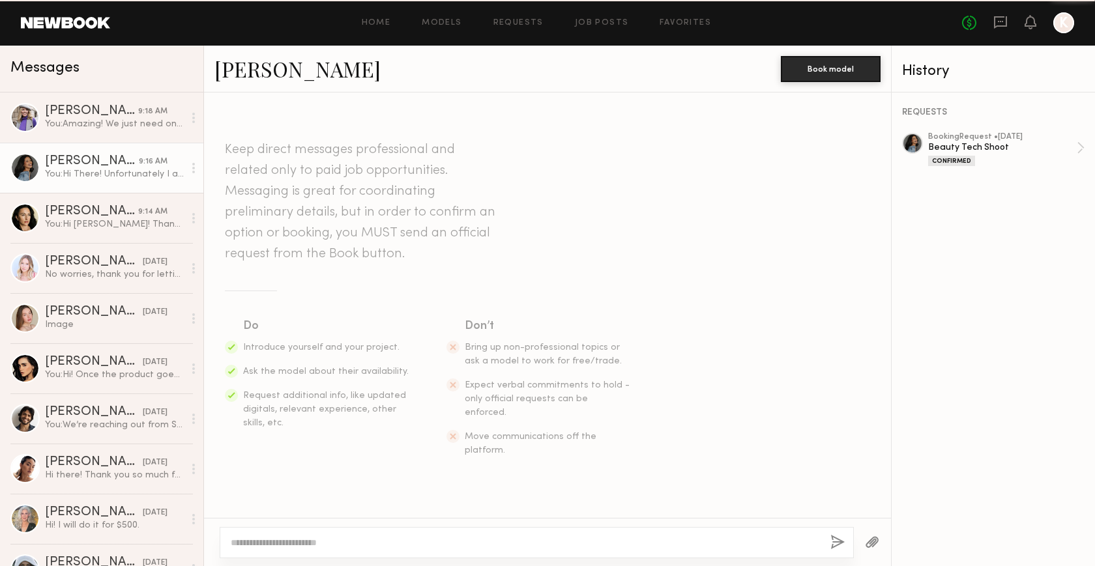
scroll to position [411, 0]
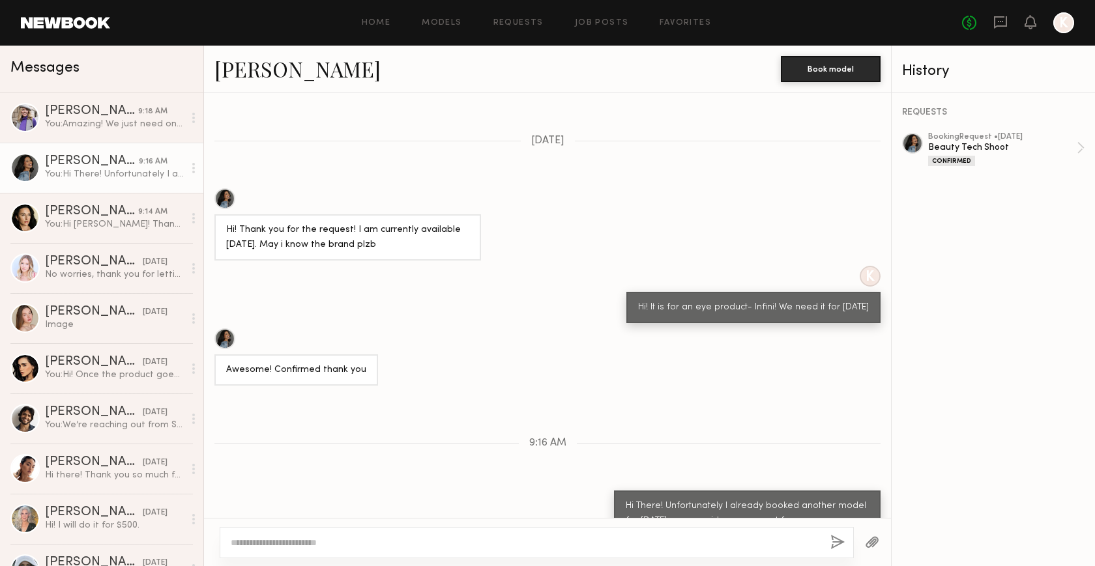
click at [752, 536] on div at bounding box center [537, 542] width 634 height 31
click at [738, 546] on textarea at bounding box center [525, 542] width 589 height 13
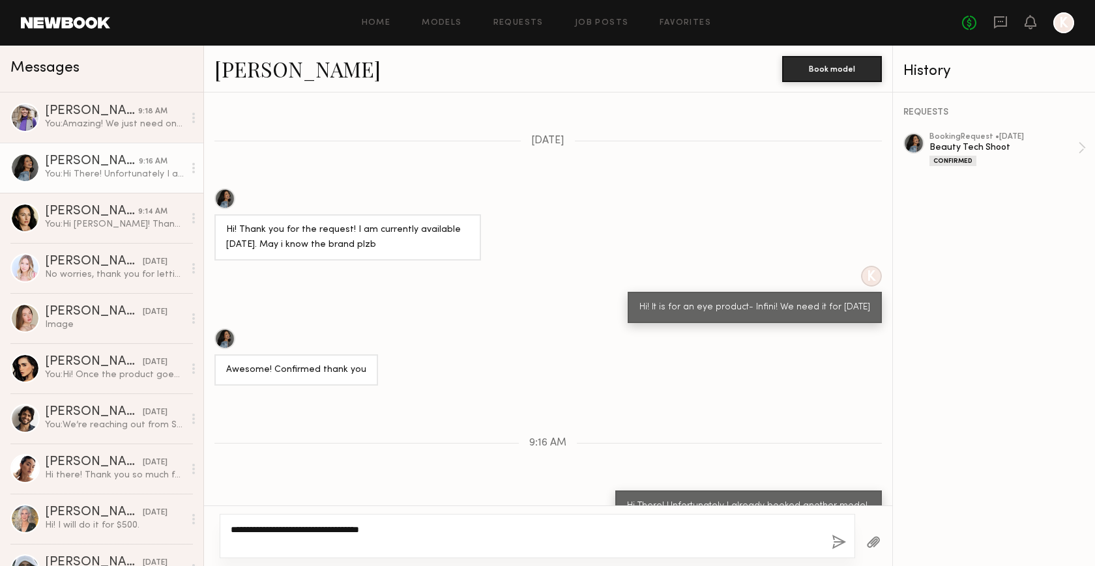
type textarea "**********"
click at [833, 538] on button "button" at bounding box center [839, 543] width 14 height 16
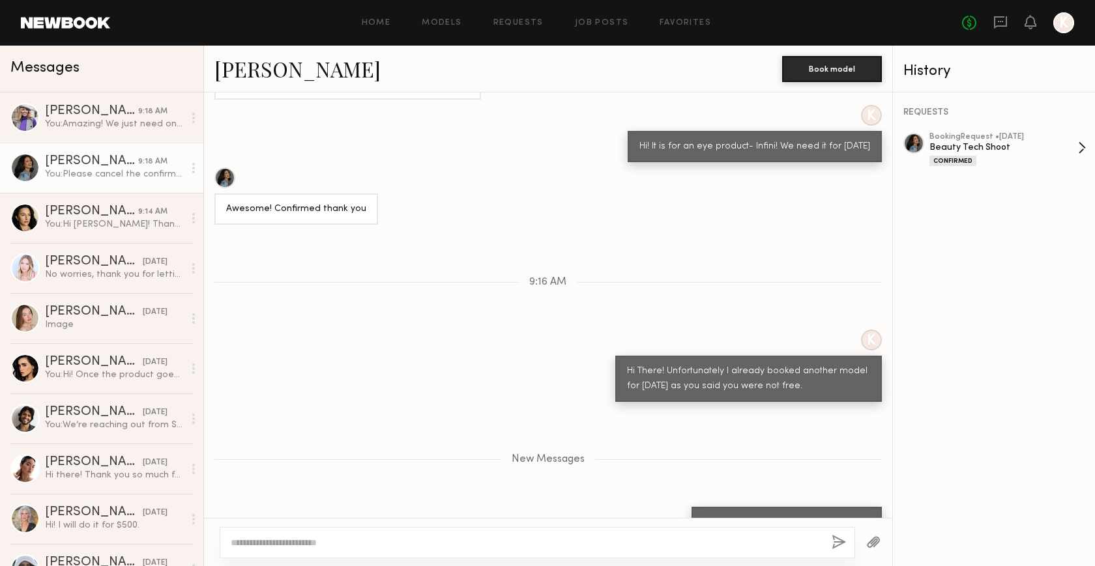
click at [994, 162] on div "Confirmed" at bounding box center [1003, 160] width 149 height 11
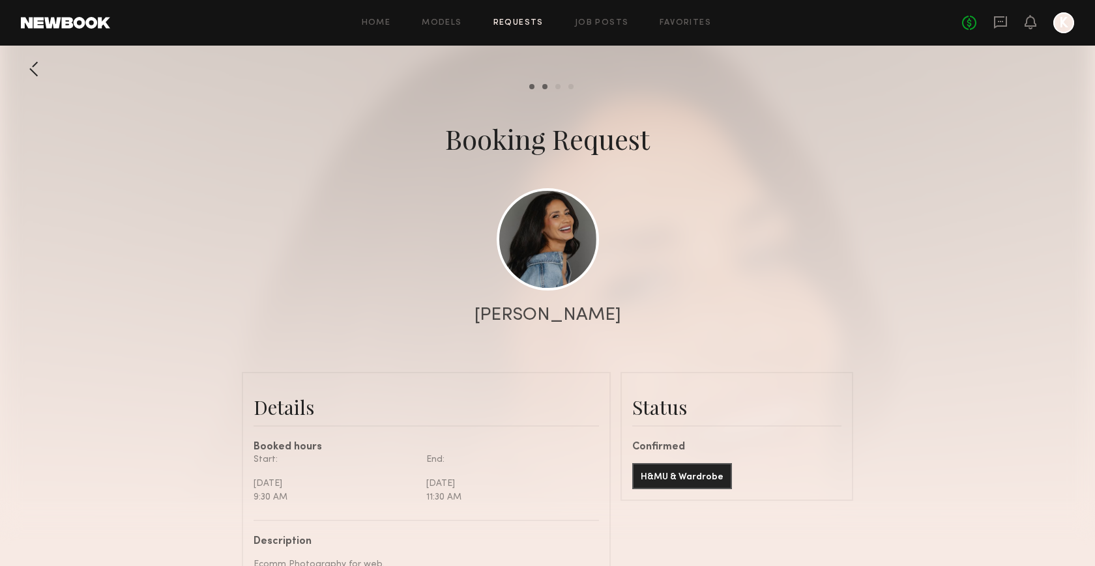
click at [606, 147] on div "Booking Request" at bounding box center [547, 139] width 205 height 36
click at [558, 85] on div "Review hours worked" at bounding box center [557, 86] width 5 height 5
click at [532, 85] on div "Send request" at bounding box center [531, 86] width 5 height 5
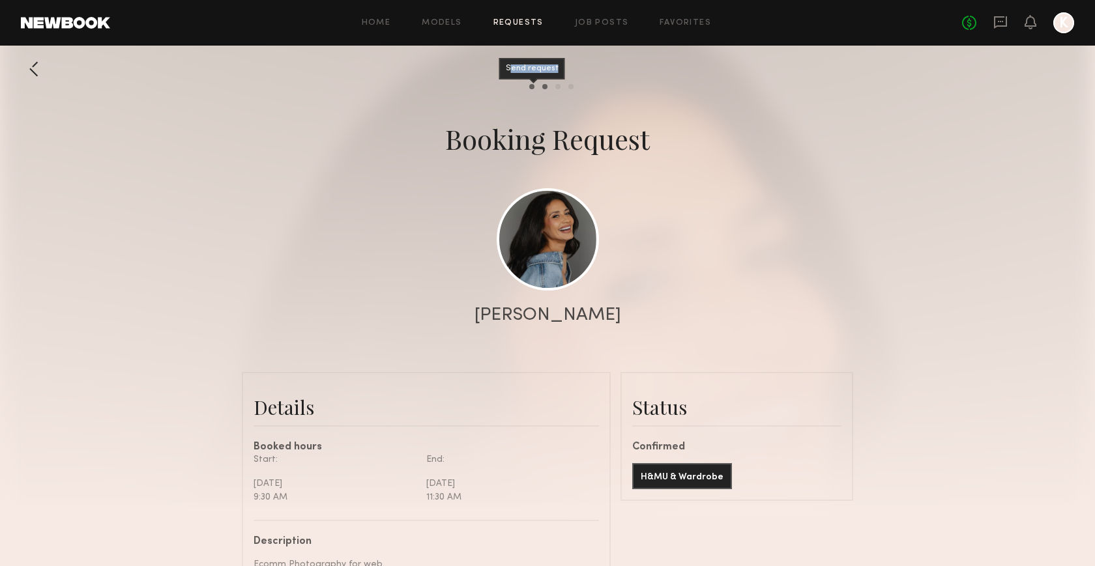
click at [532, 85] on div "Send request" at bounding box center [531, 86] width 5 height 5
click at [703, 137] on div "Booking Request" at bounding box center [547, 139] width 1095 height 36
click at [997, 20] on icon at bounding box center [1000, 22] width 14 height 14
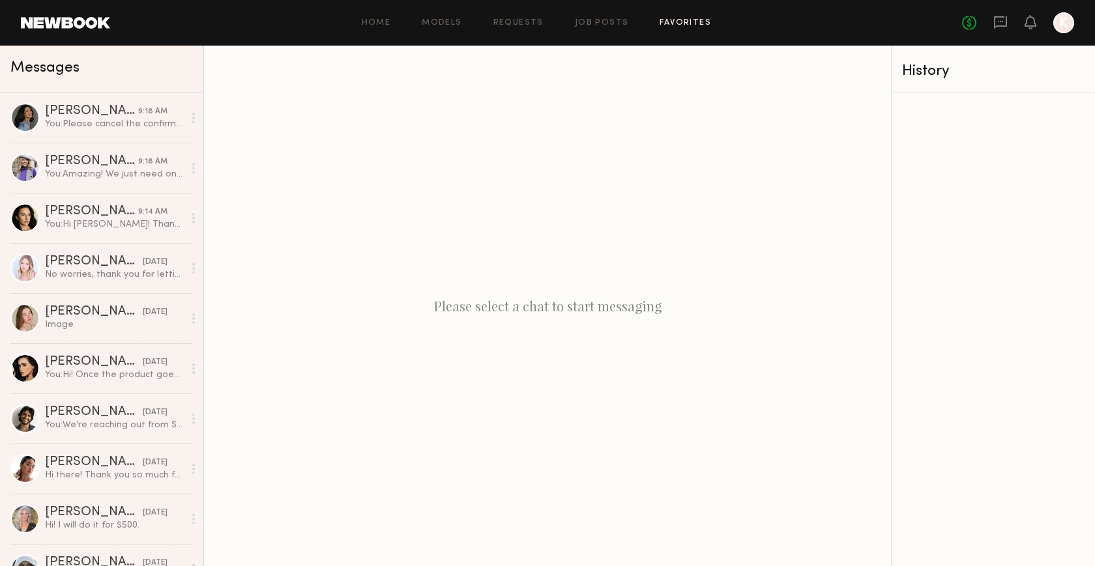
click at [681, 21] on link "Favorites" at bounding box center [685, 23] width 51 height 8
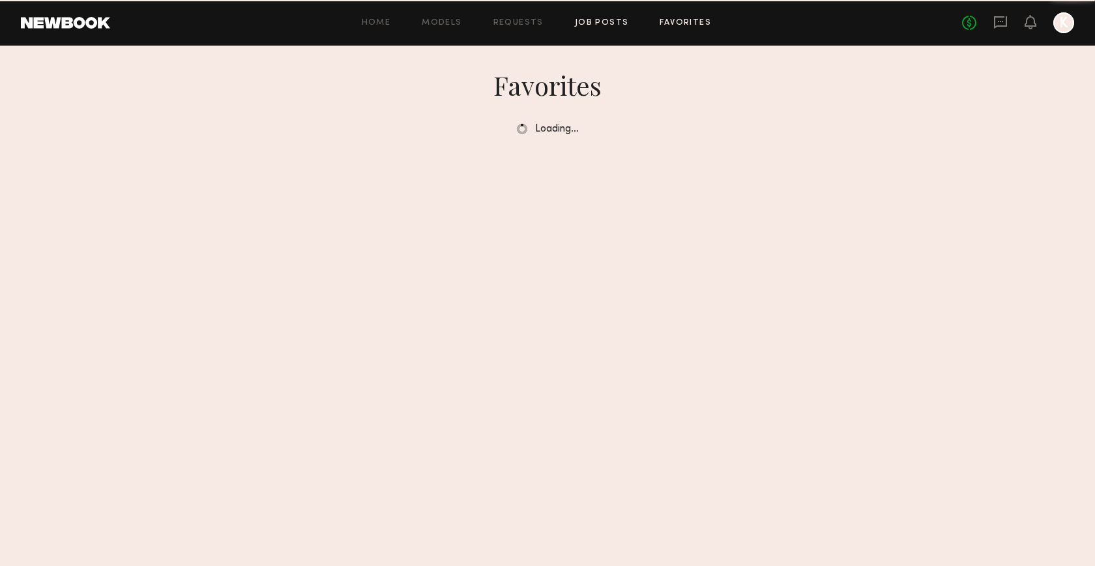
click at [601, 21] on link "Job Posts" at bounding box center [602, 23] width 54 height 8
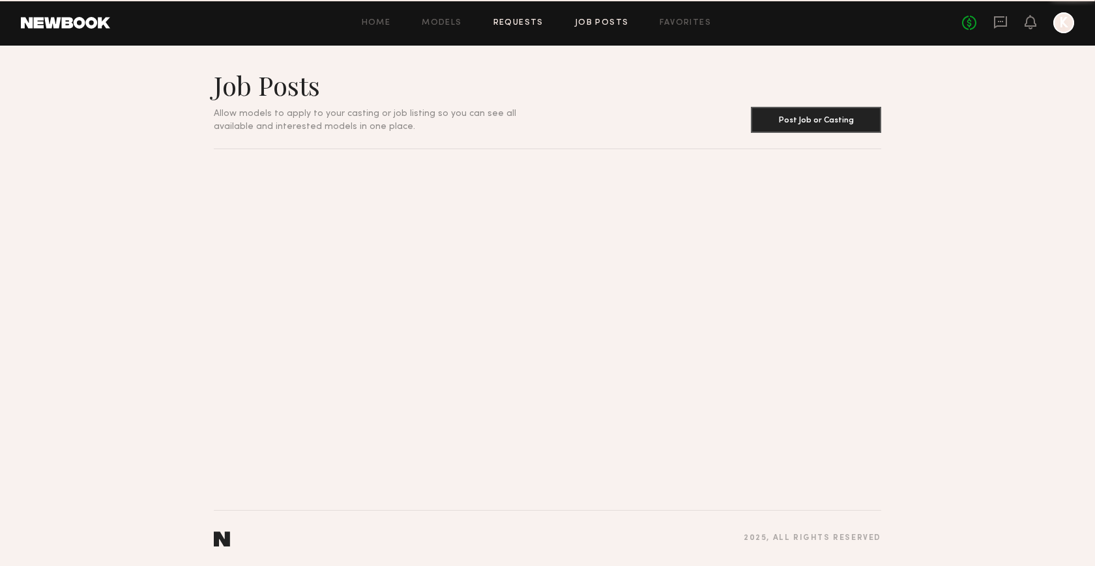
click at [530, 22] on link "Requests" at bounding box center [518, 23] width 50 height 8
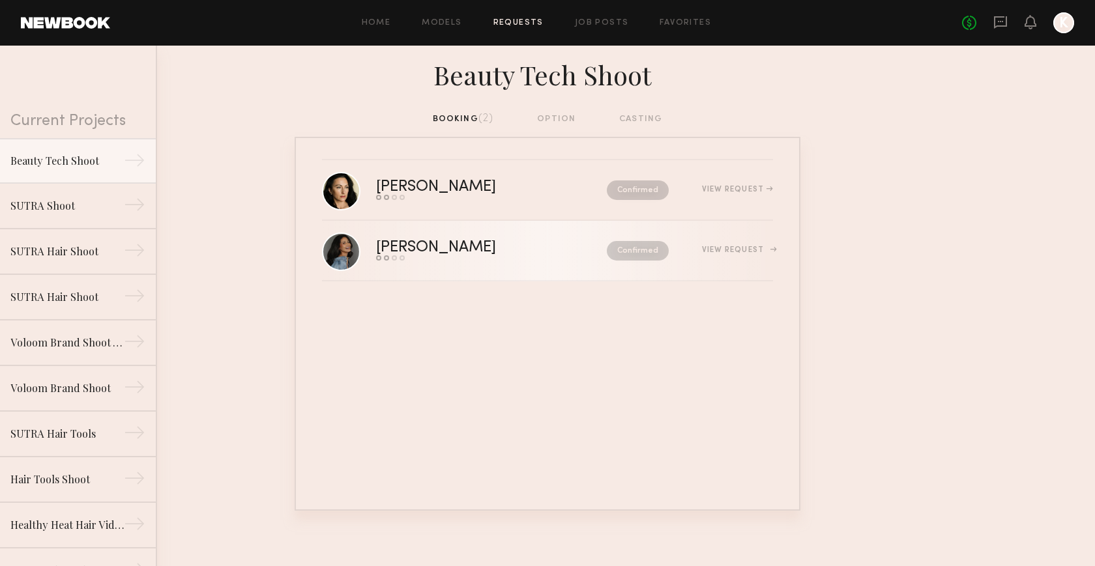
click at [740, 248] on div "View Request" at bounding box center [737, 250] width 71 height 8
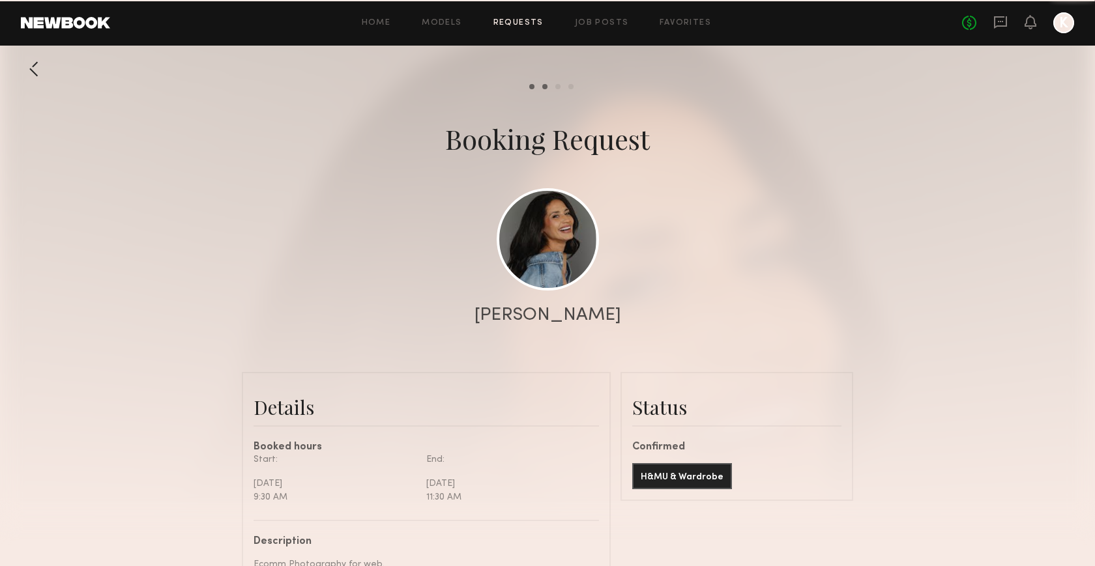
scroll to position [823, 0]
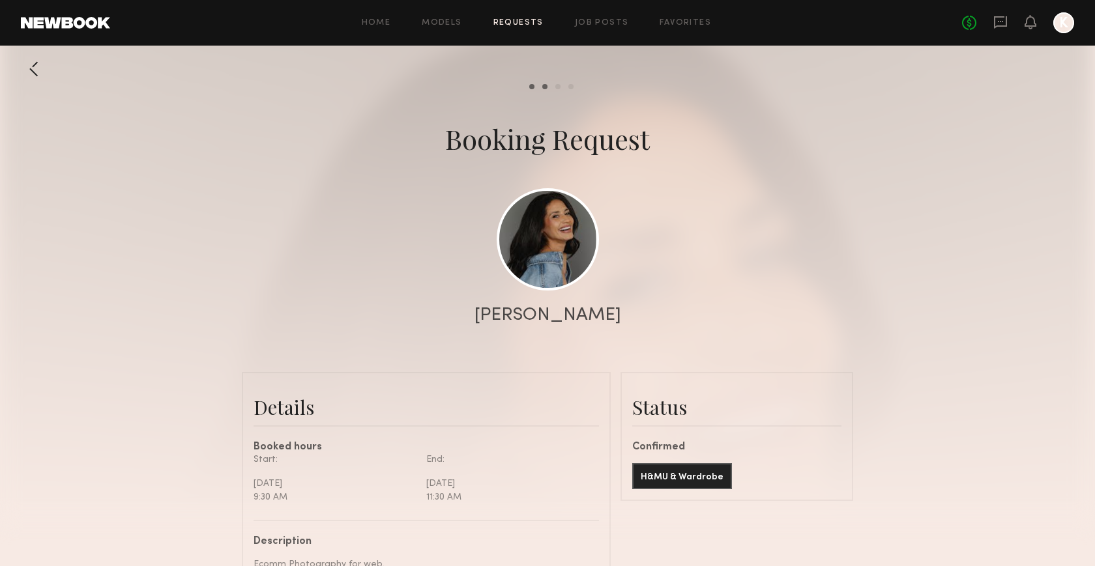
click at [29, 65] on div at bounding box center [34, 69] width 26 height 26
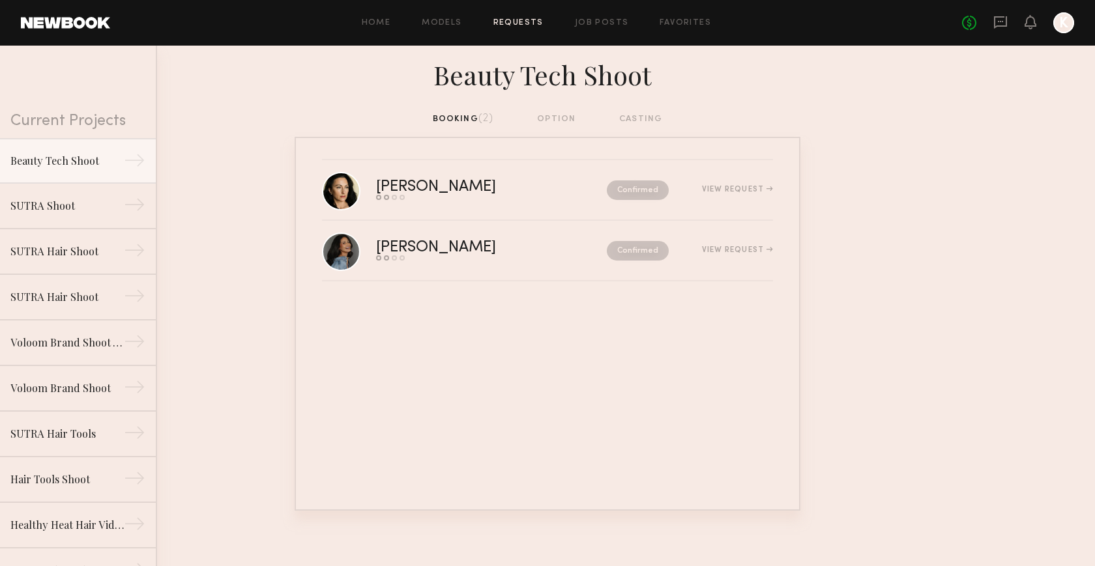
click at [553, 119] on div "booking (2) option casting" at bounding box center [548, 119] width 230 height 14
click at [575, 119] on div "booking (2) option casting" at bounding box center [548, 119] width 230 height 14
click at [645, 119] on div "booking (2) option casting" at bounding box center [548, 119] width 230 height 14
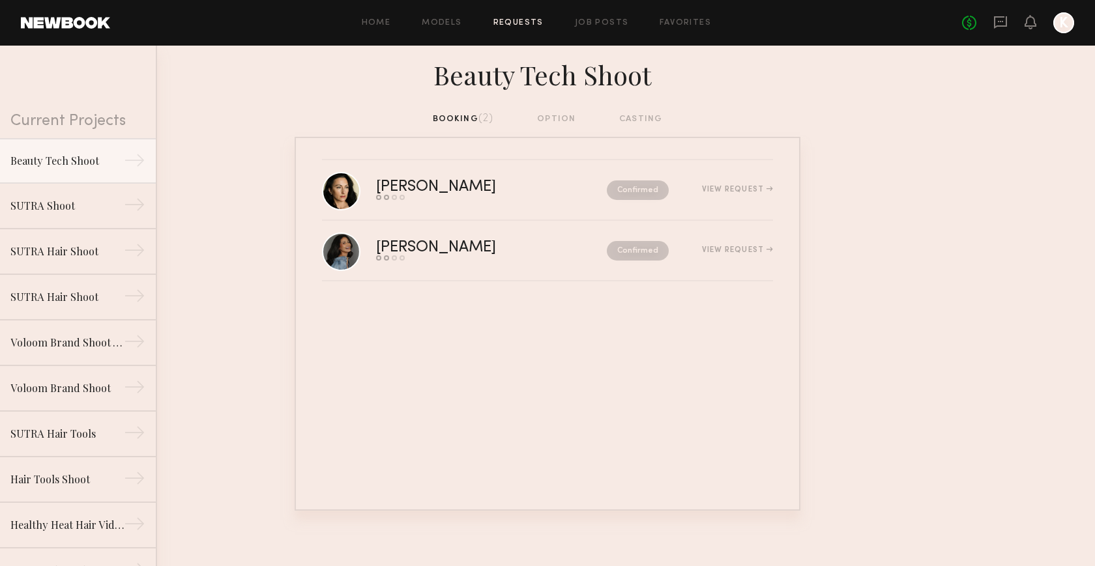
click at [562, 119] on div "booking (2) option casting" at bounding box center [548, 119] width 230 height 14
click at [471, 111] on div "Beauty Tech Shoot" at bounding box center [547, 79] width 1095 height 66
click at [662, 250] on nb-request-status "Confirmed" at bounding box center [638, 251] width 62 height 20
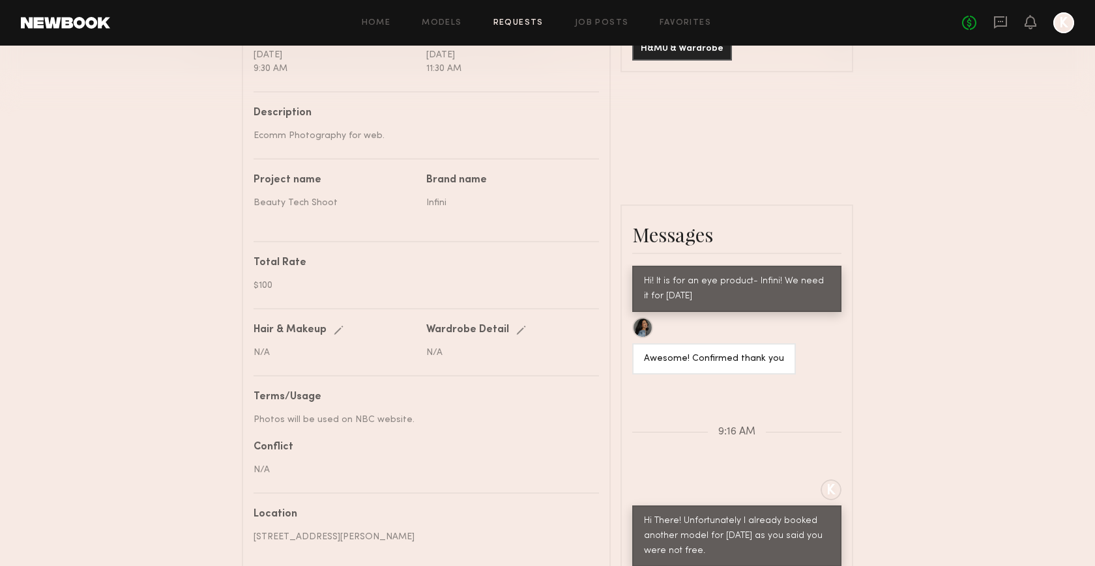
scroll to position [708, 0]
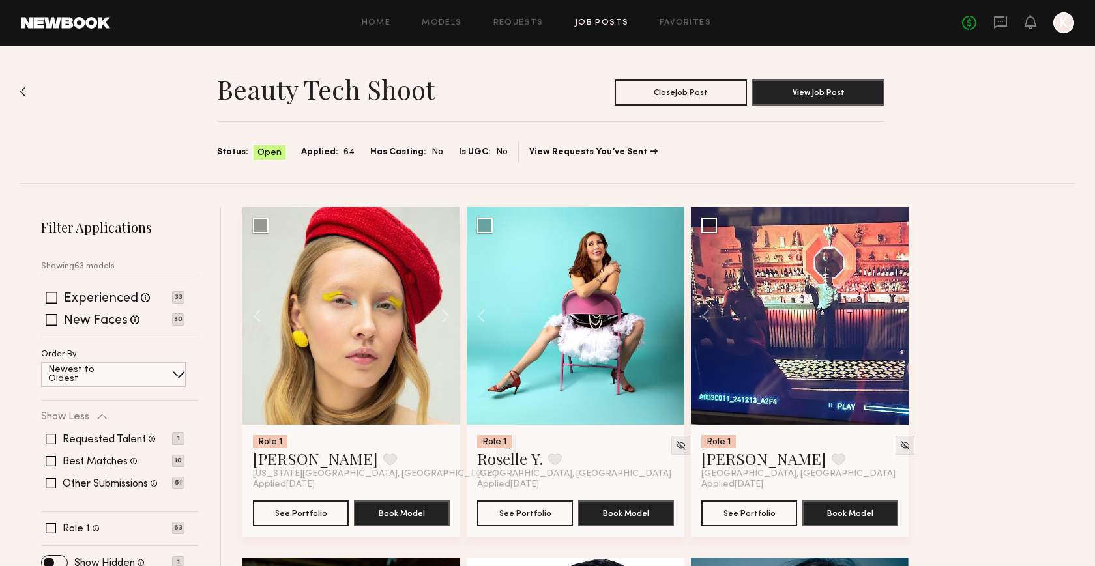
scroll to position [3593, 0]
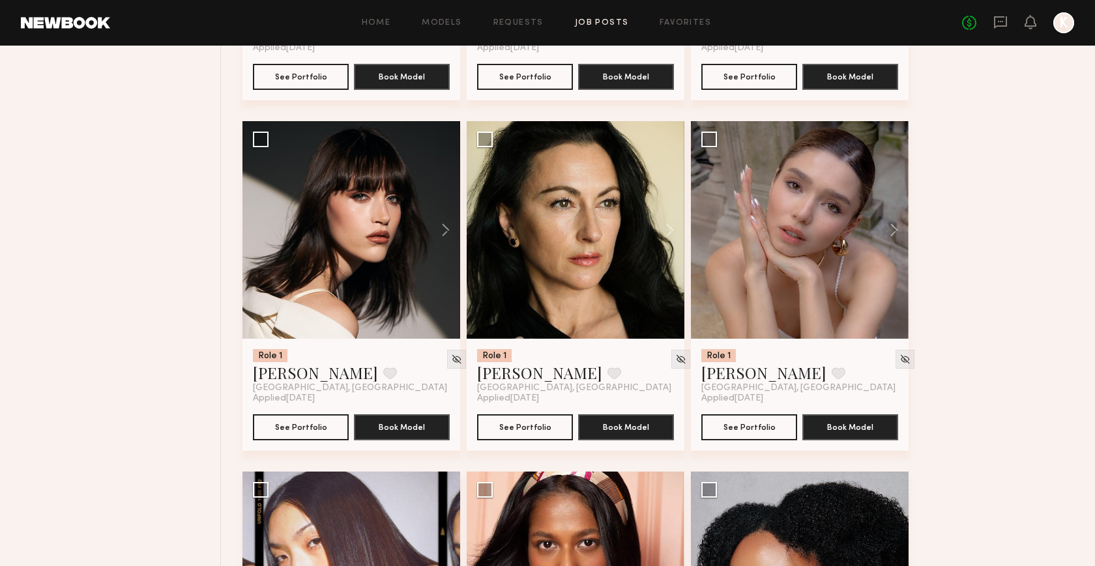
click at [607, 16] on div "Home Models Requests Job Posts Favorites Sign Out No fees up to $5,000 K" at bounding box center [592, 22] width 964 height 21
click at [1005, 15] on icon at bounding box center [1000, 22] width 14 height 14
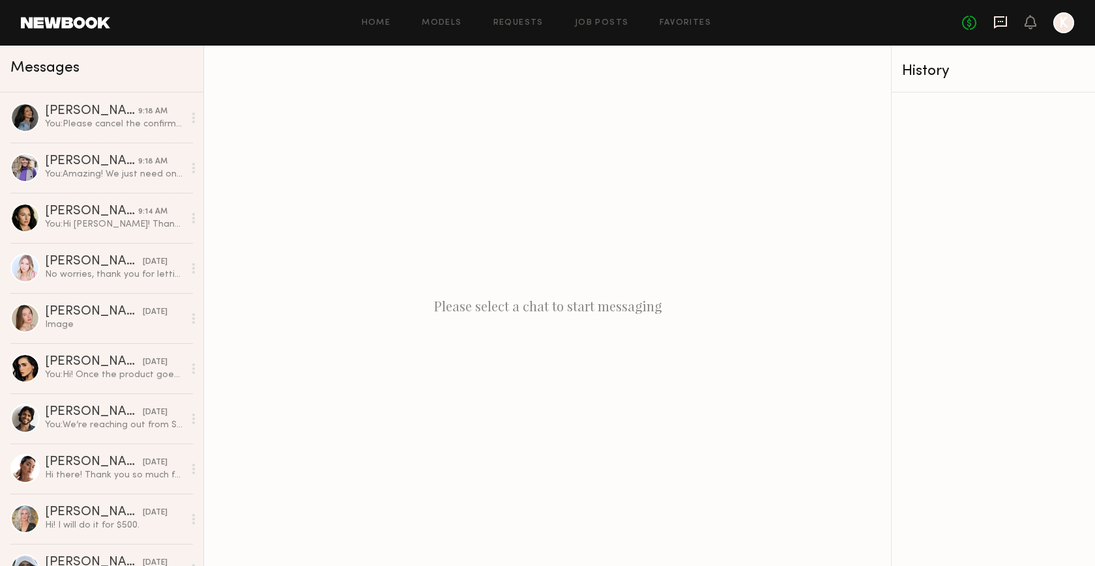
click at [999, 24] on icon at bounding box center [1000, 22] width 14 height 14
click at [108, 123] on div "You: Please cancel the confirmation! Thanks" at bounding box center [114, 124] width 139 height 12
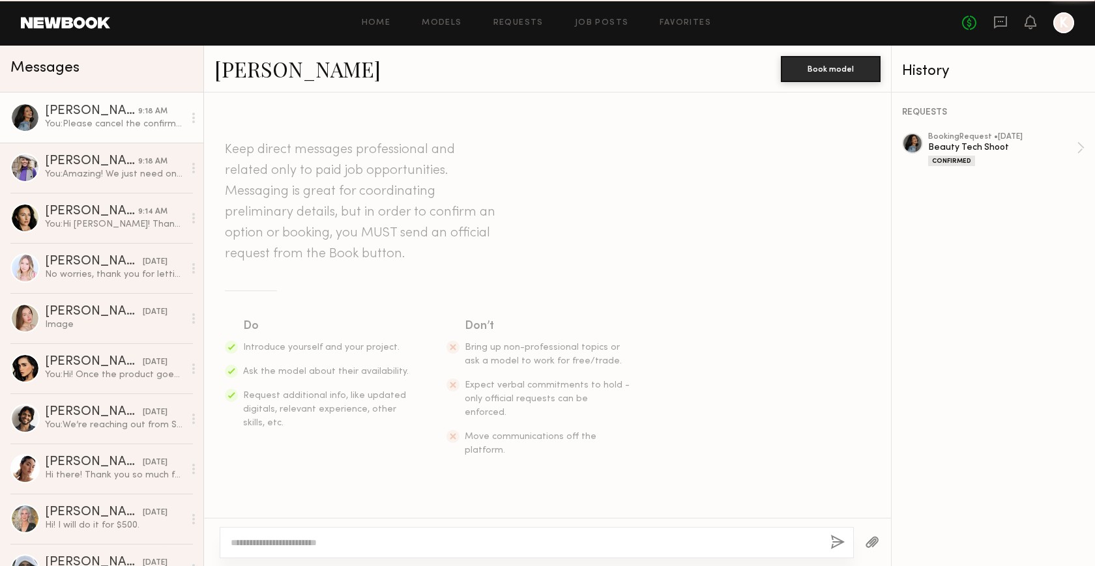
scroll to position [473, 0]
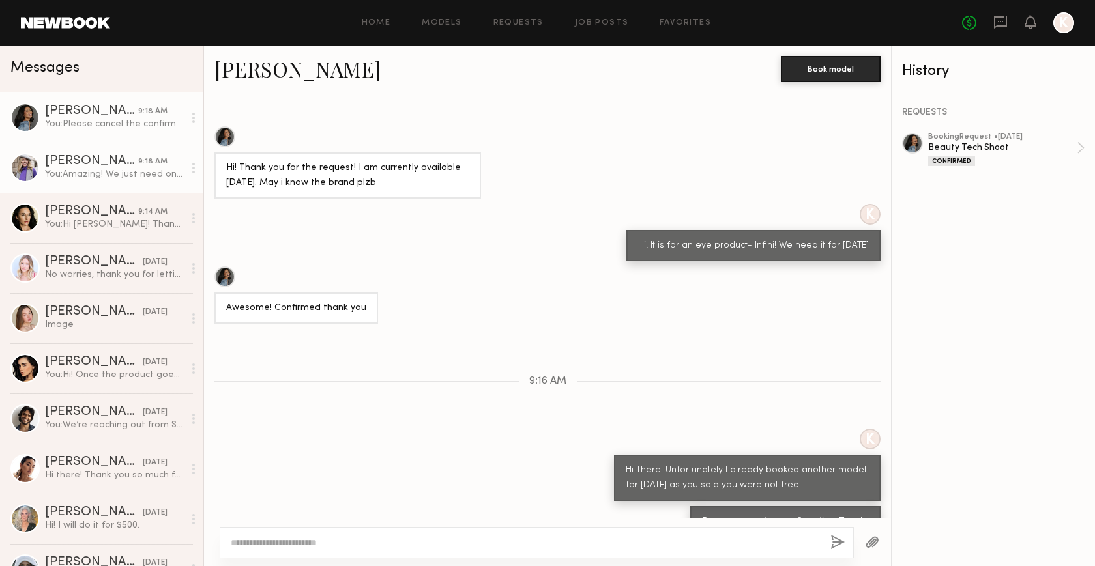
click at [106, 156] on div "[PERSON_NAME]" at bounding box center [91, 161] width 93 height 13
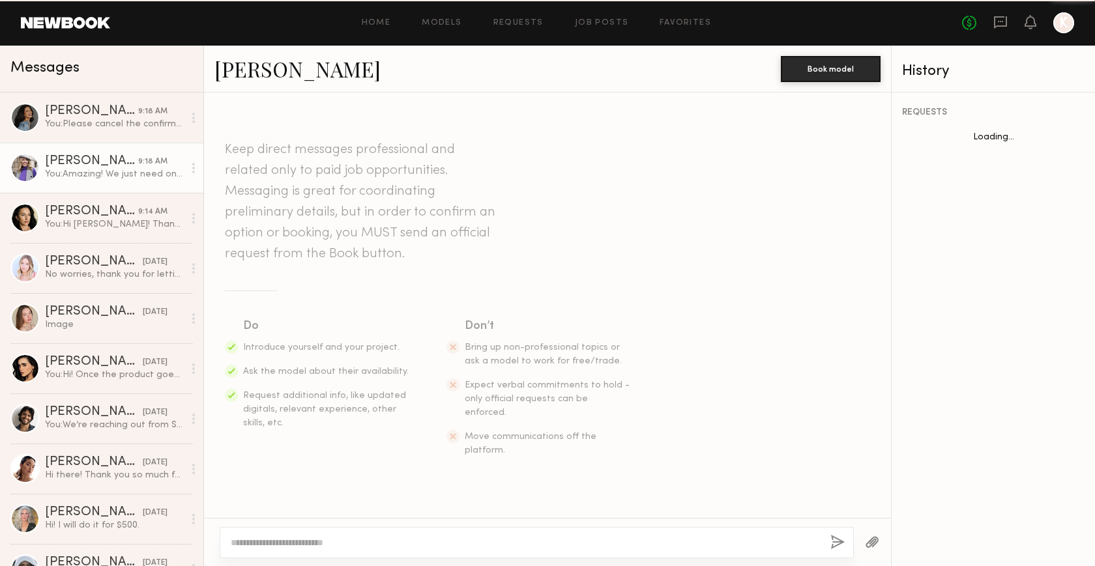
scroll to position [786, 0]
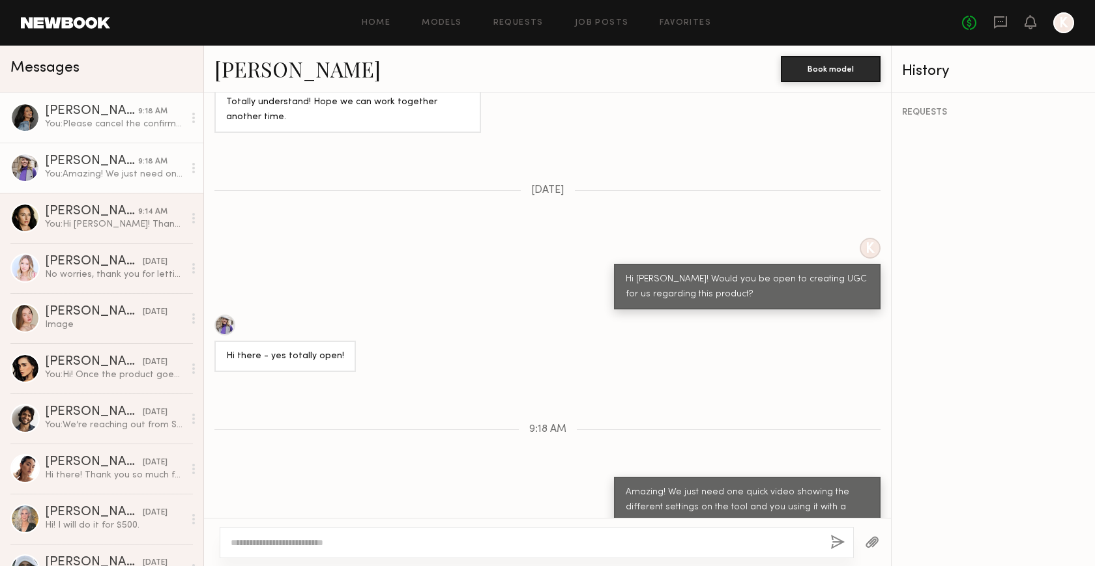
click at [111, 115] on div "[PERSON_NAME]" at bounding box center [91, 111] width 93 height 13
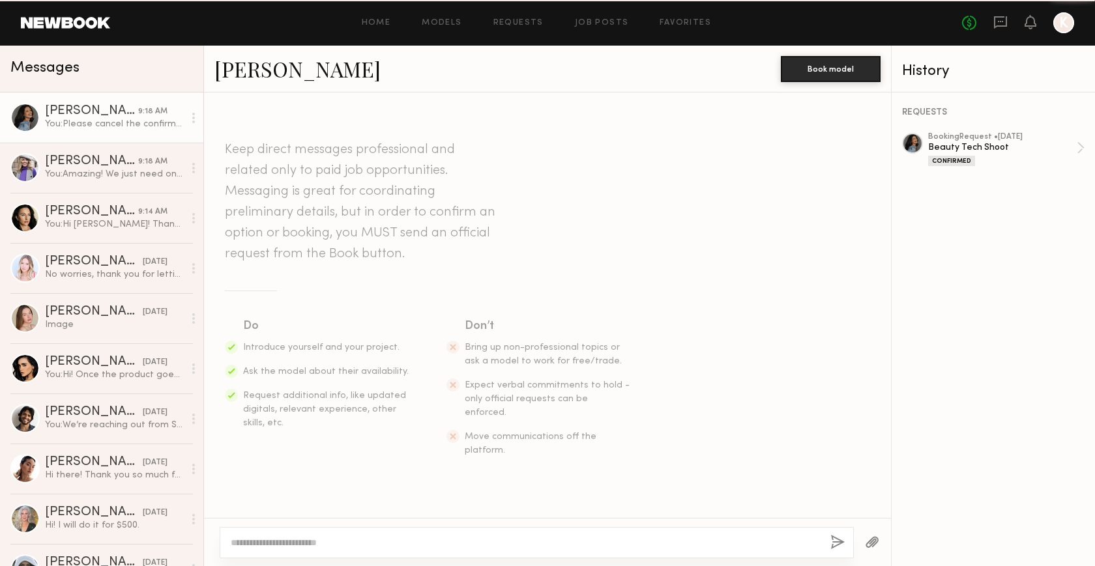
scroll to position [473, 0]
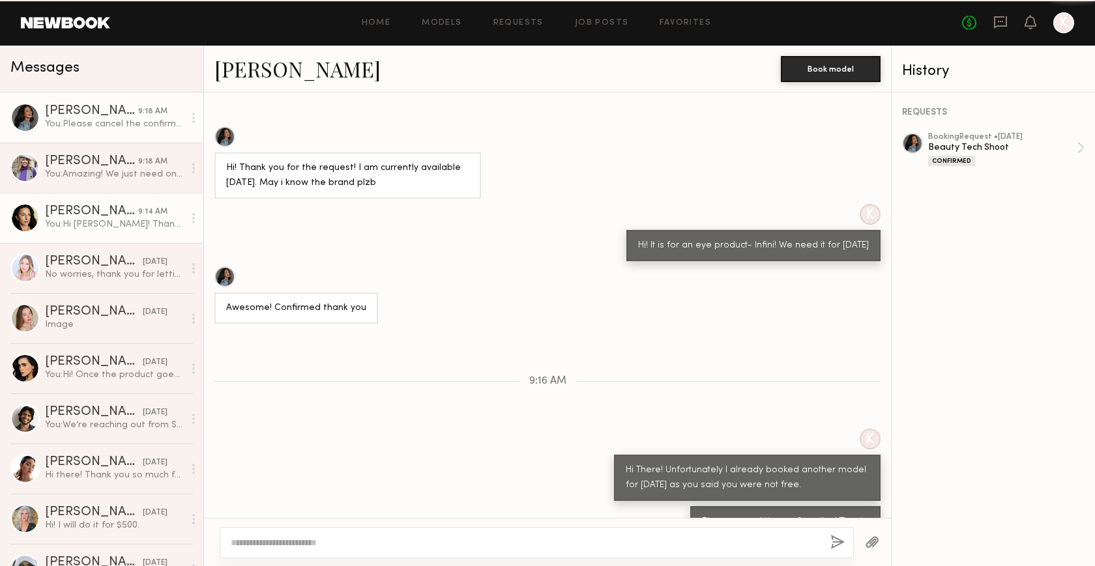
click at [119, 205] on div "[PERSON_NAME]" at bounding box center [91, 211] width 93 height 13
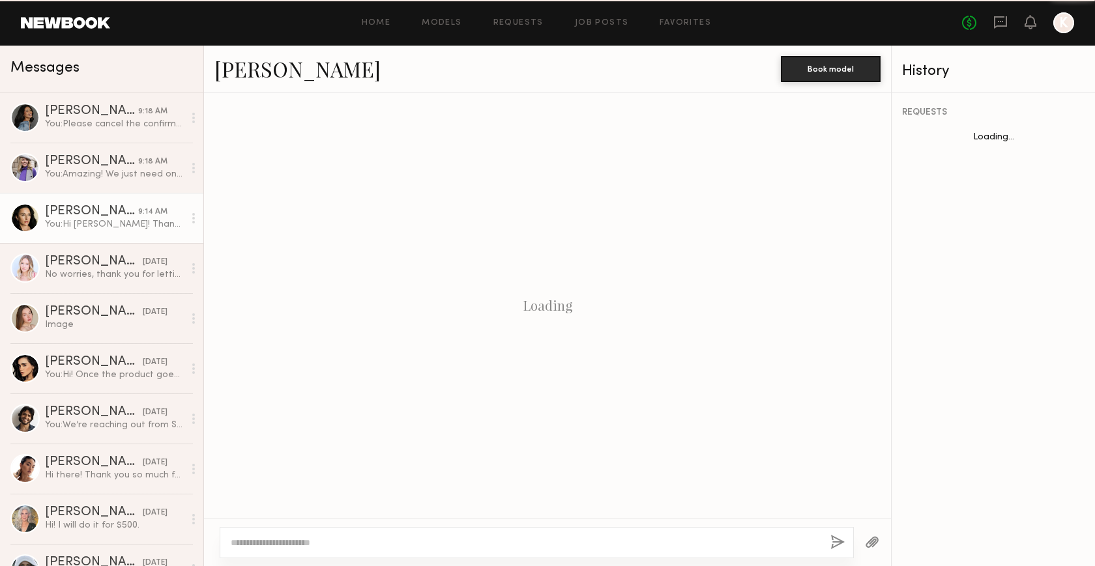
scroll to position [151, 0]
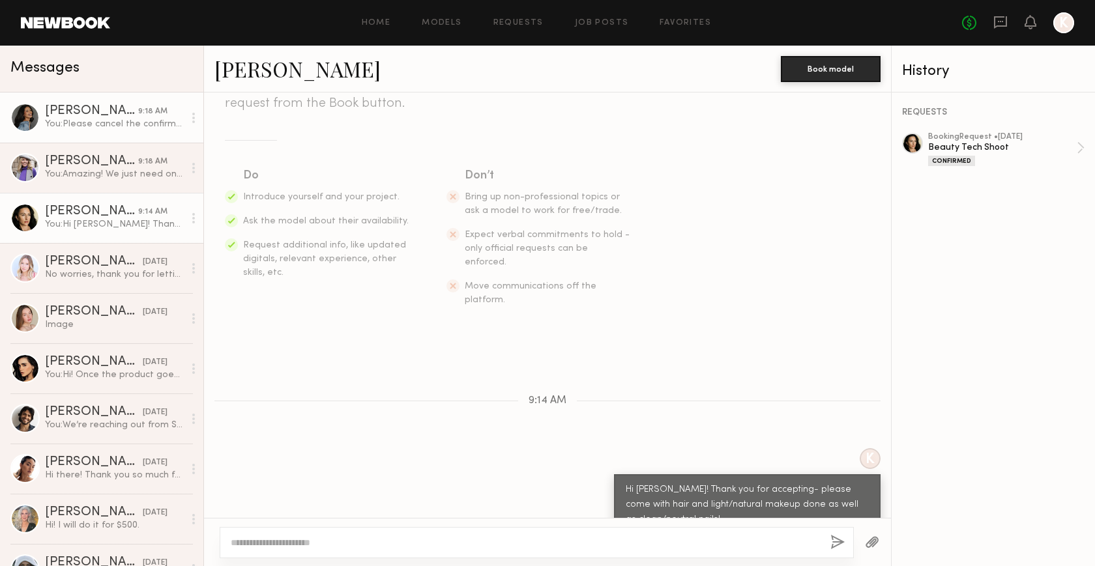
click at [113, 134] on link "[PERSON_NAME] 9:18 AM You: Please cancel the confirmation! Thanks" at bounding box center [101, 118] width 203 height 50
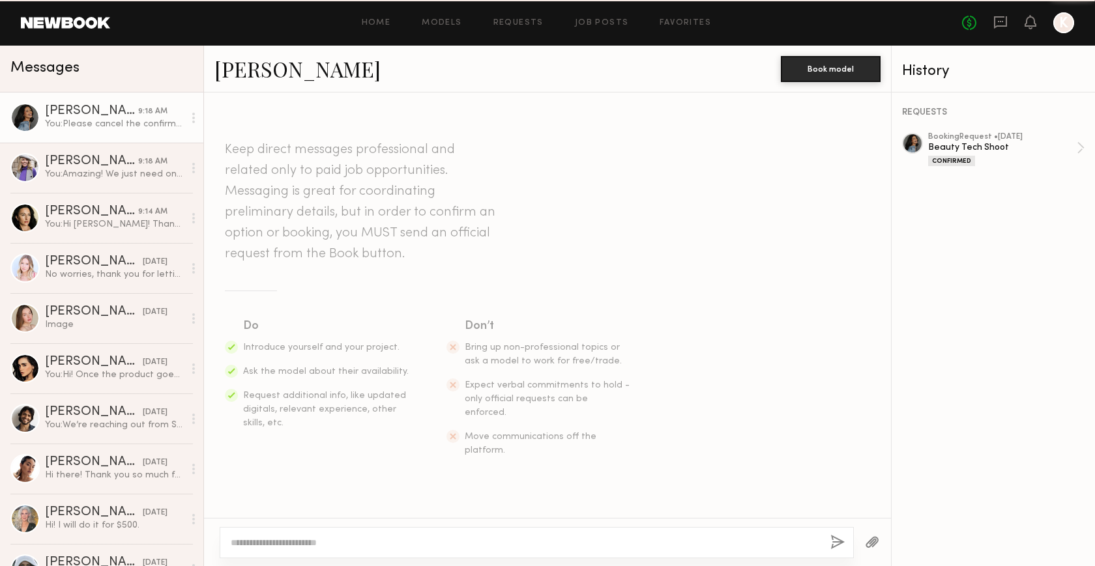
scroll to position [473, 0]
